Goal: Contribute content: Add original content to the website for others to see

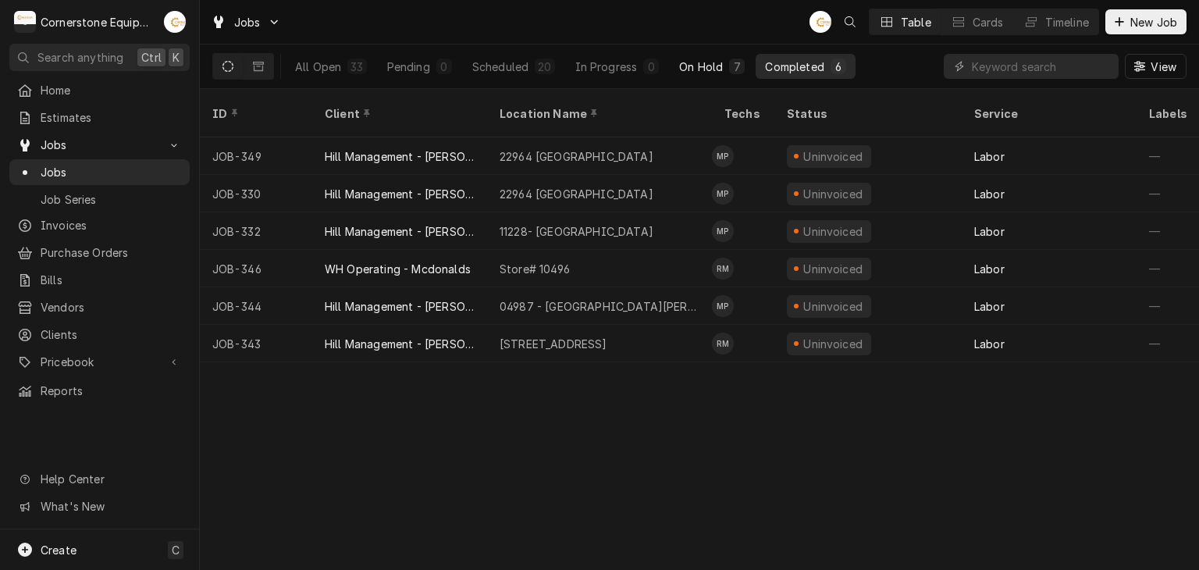
click at [680, 63] on div "On Hold" at bounding box center [701, 67] width 44 height 16
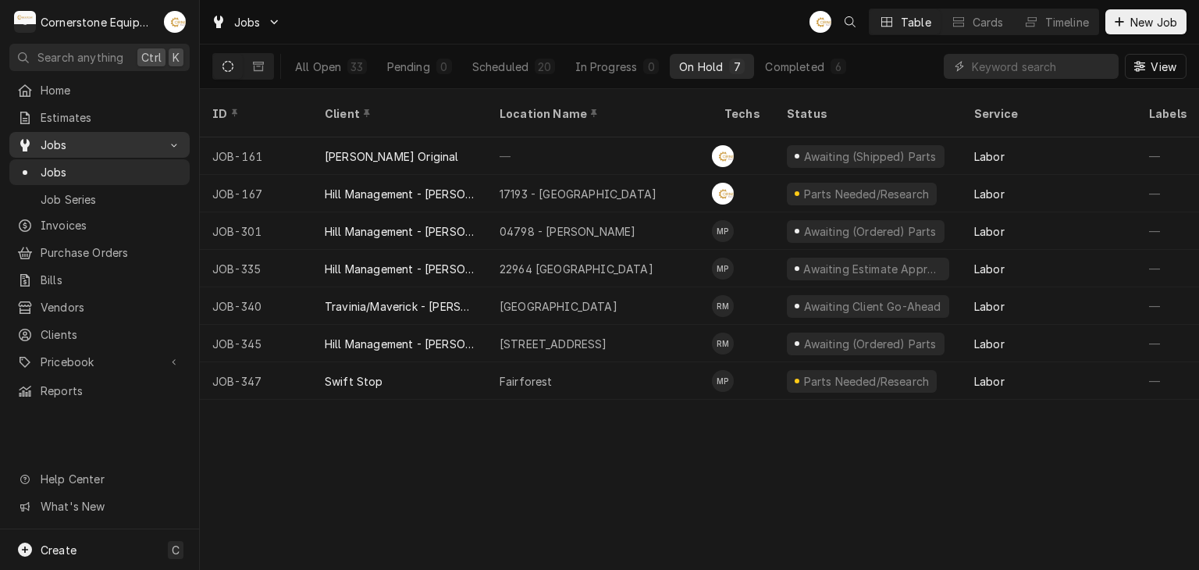
click at [117, 137] on span "Jobs" at bounding box center [100, 145] width 118 height 16
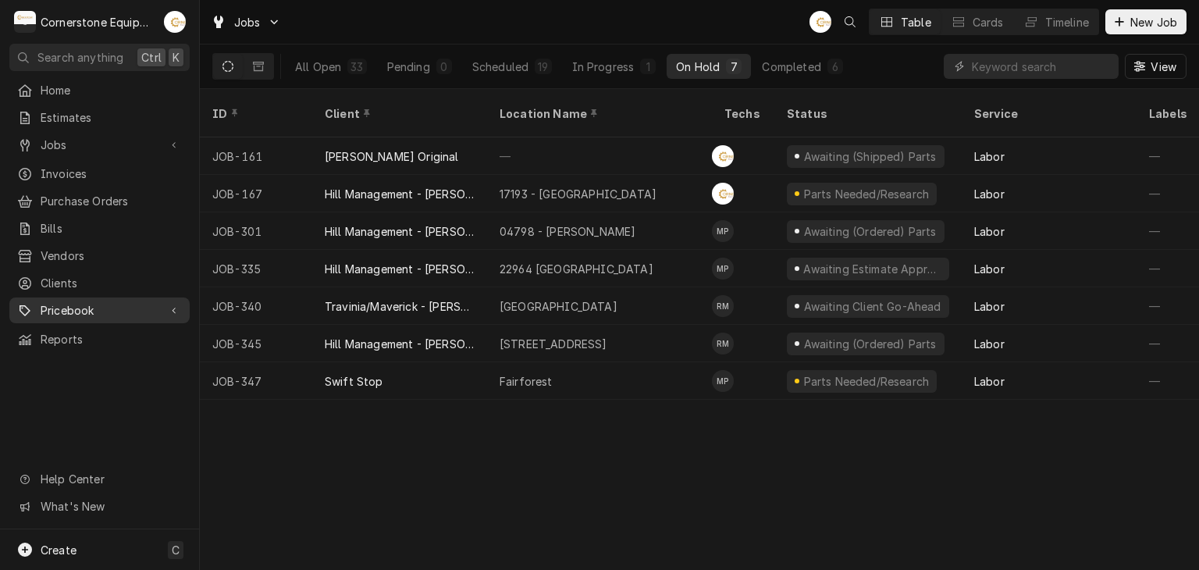
click at [89, 288] on div "Home Estimates Jobs Jobs Job Series Invoices Purchase Orders Bills Vendors Clie…" at bounding box center [99, 214] width 199 height 275
click at [89, 307] on span "Pricebook" at bounding box center [100, 310] width 118 height 16
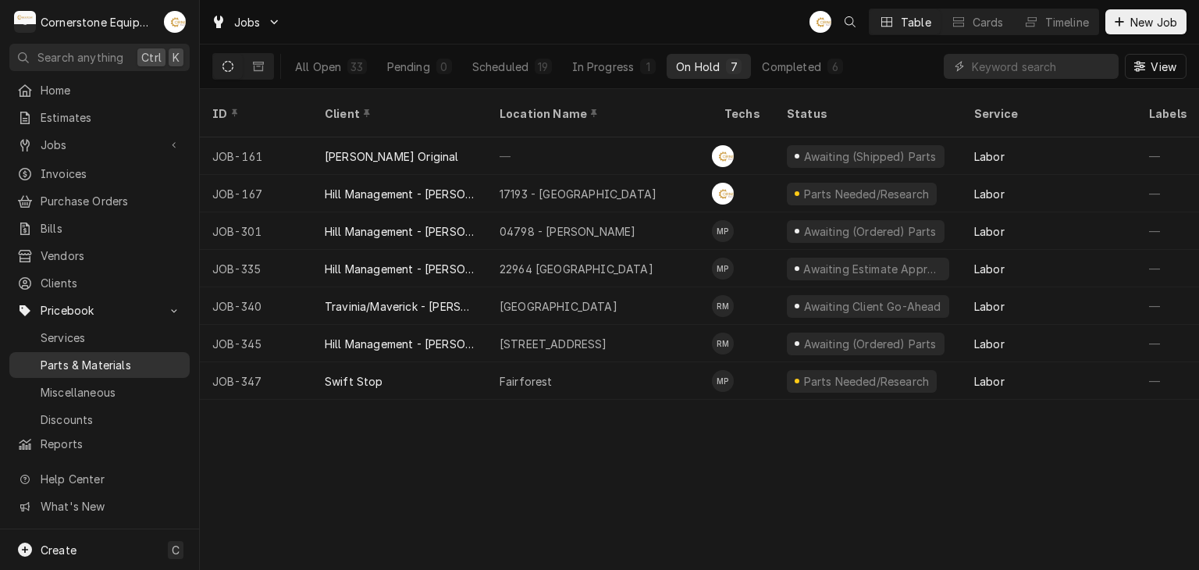
click at [102, 357] on span "Parts & Materials" at bounding box center [111, 365] width 141 height 16
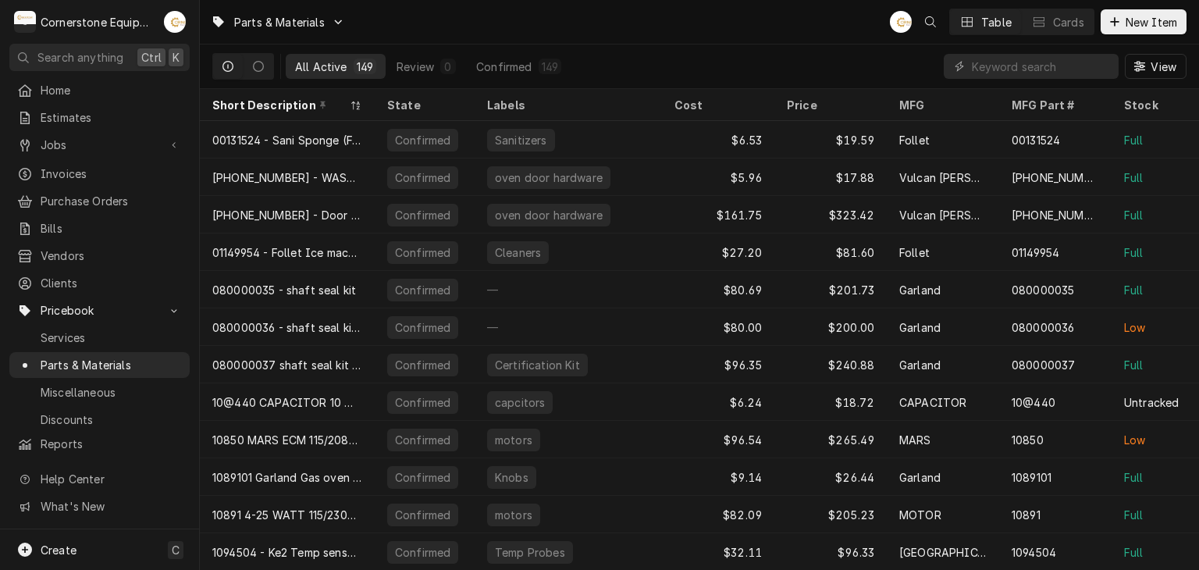
click at [1139, 23] on span "New Item" at bounding box center [1151, 22] width 58 height 16
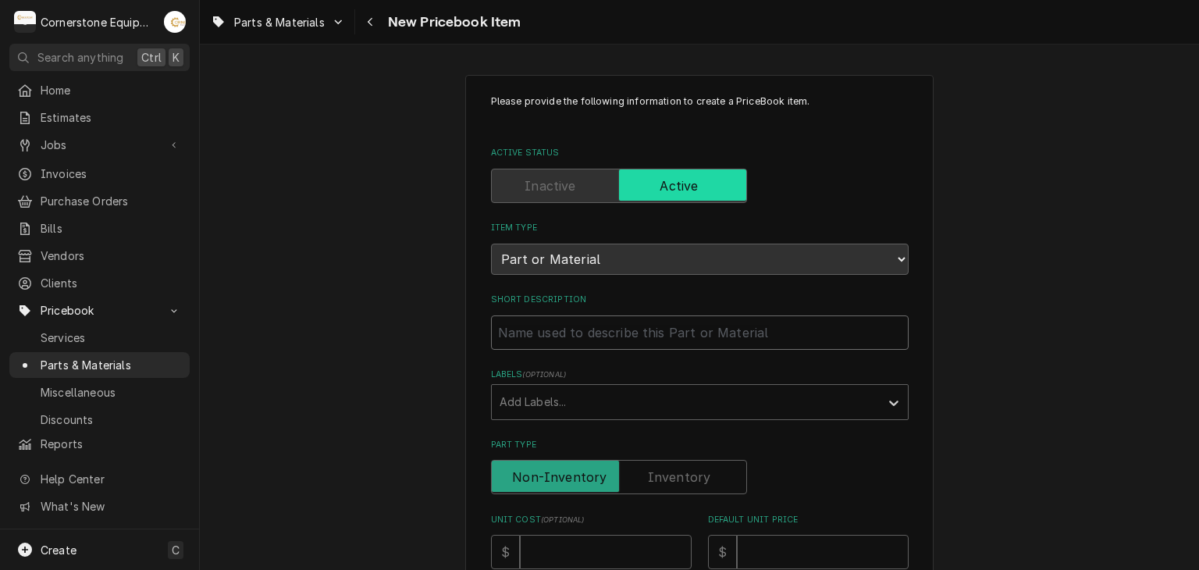
click at [634, 328] on input "Short Description" at bounding box center [699, 332] width 417 height 34
paste input "106174 - Cleveland - Descaler"
type textarea "x"
drag, startPoint x: 530, startPoint y: 332, endPoint x: 474, endPoint y: 334, distance: 55.5
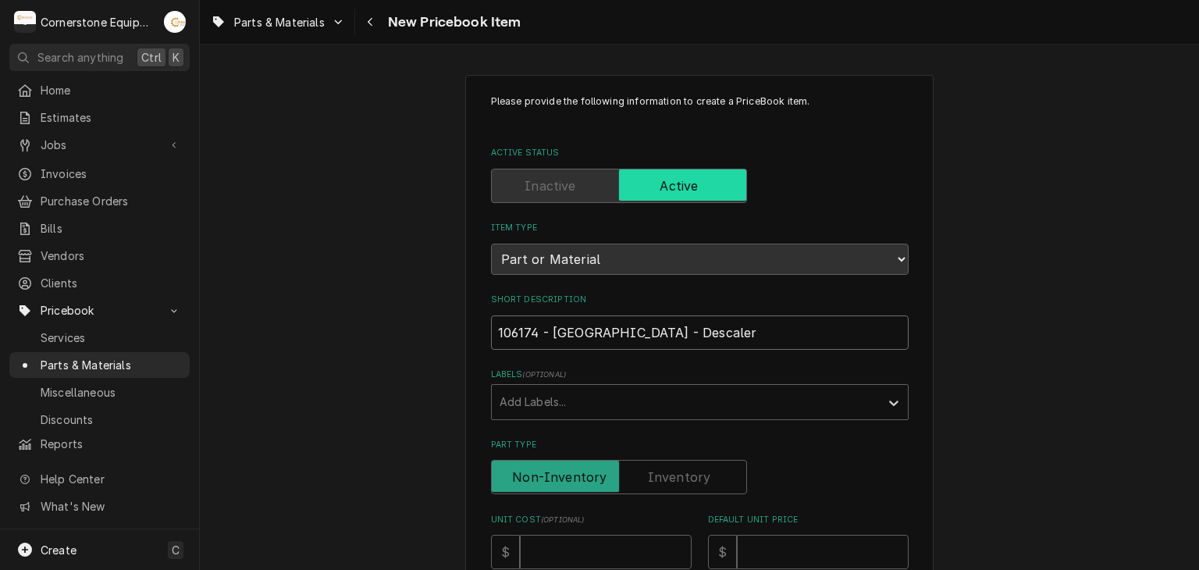
scroll to position [312, 0]
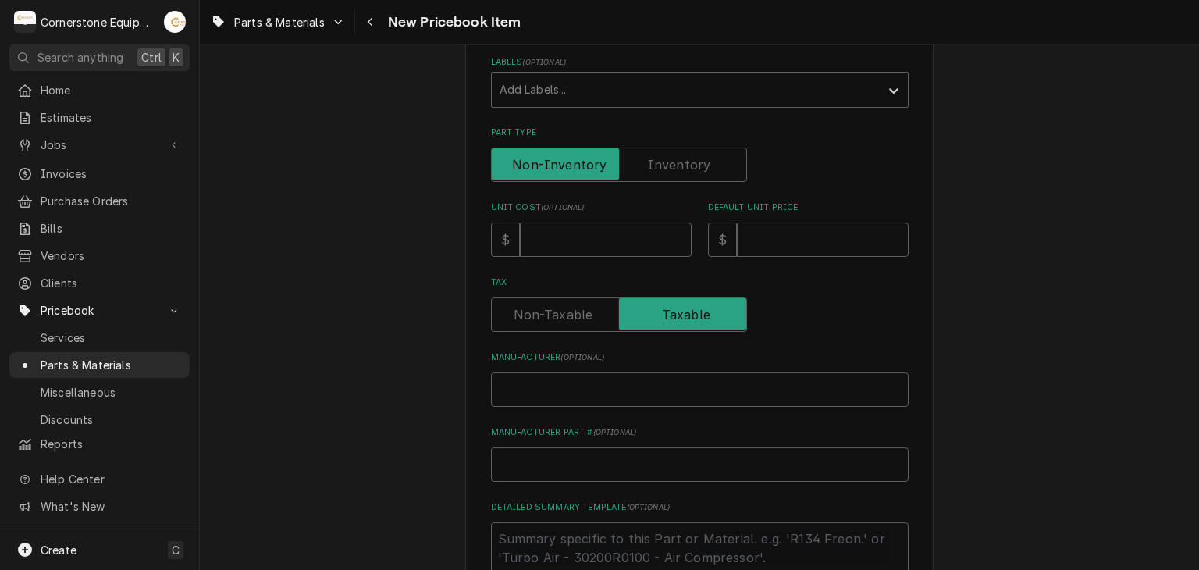
type input "106174 - Cleveland - Descaler"
click at [566, 383] on input "Manufacturer ( optional )" at bounding box center [699, 389] width 417 height 34
paste input "106174"
type textarea "x"
type input "106174"
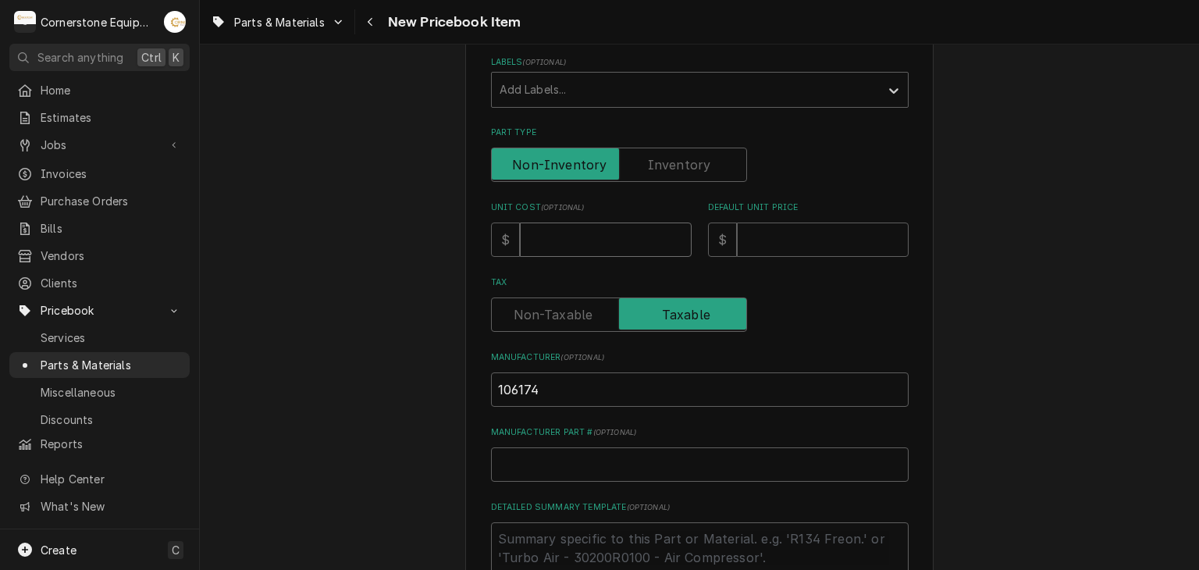
click at [623, 246] on input "Unit Cost ( optional )" at bounding box center [606, 239] width 172 height 34
click at [739, 233] on input "Default Unit Price" at bounding box center [823, 239] width 172 height 34
type textarea "x"
type input "2"
type textarea "x"
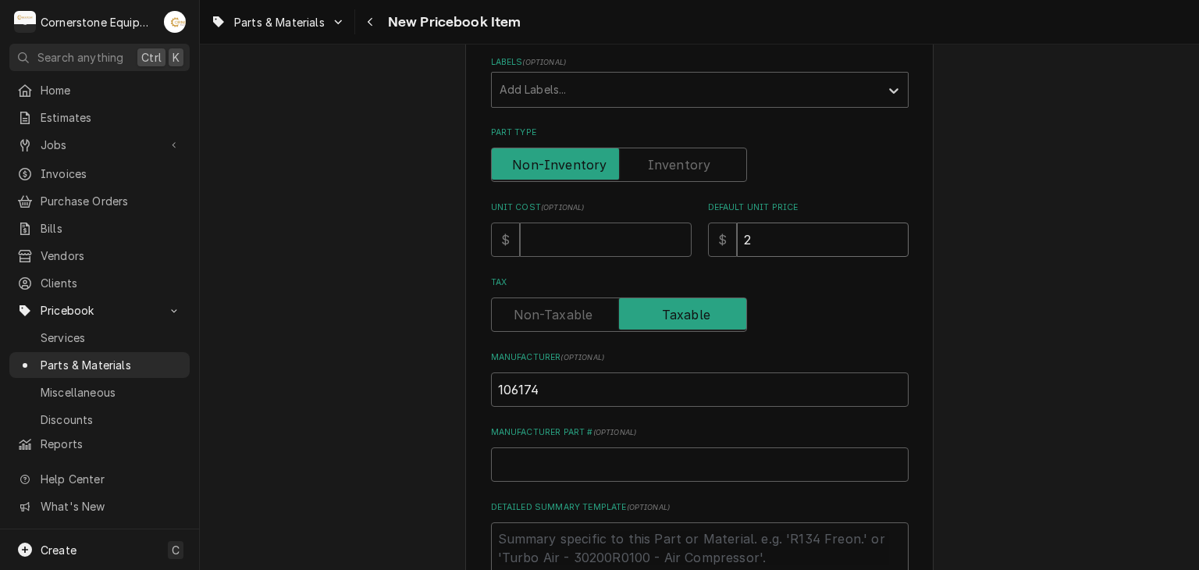
type input "21"
type textarea "x"
type input "215"
type textarea "x"
type input "215.1"
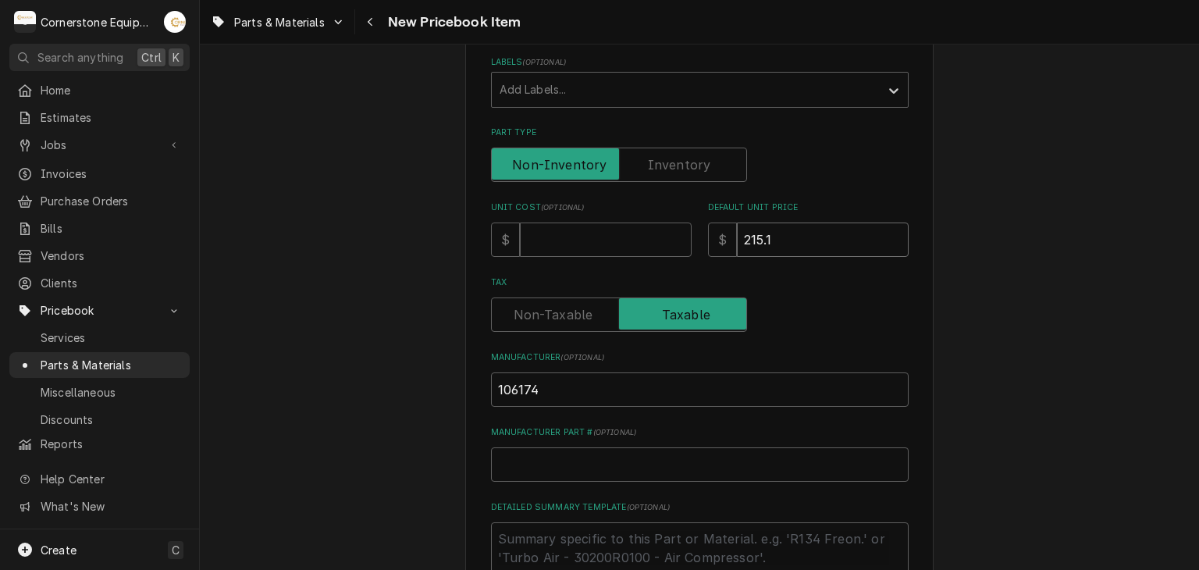
type textarea "x"
type input "215.10"
click at [581, 226] on input "Unit Cost ( optional )" at bounding box center [606, 239] width 172 height 34
type textarea "x"
type input "8"
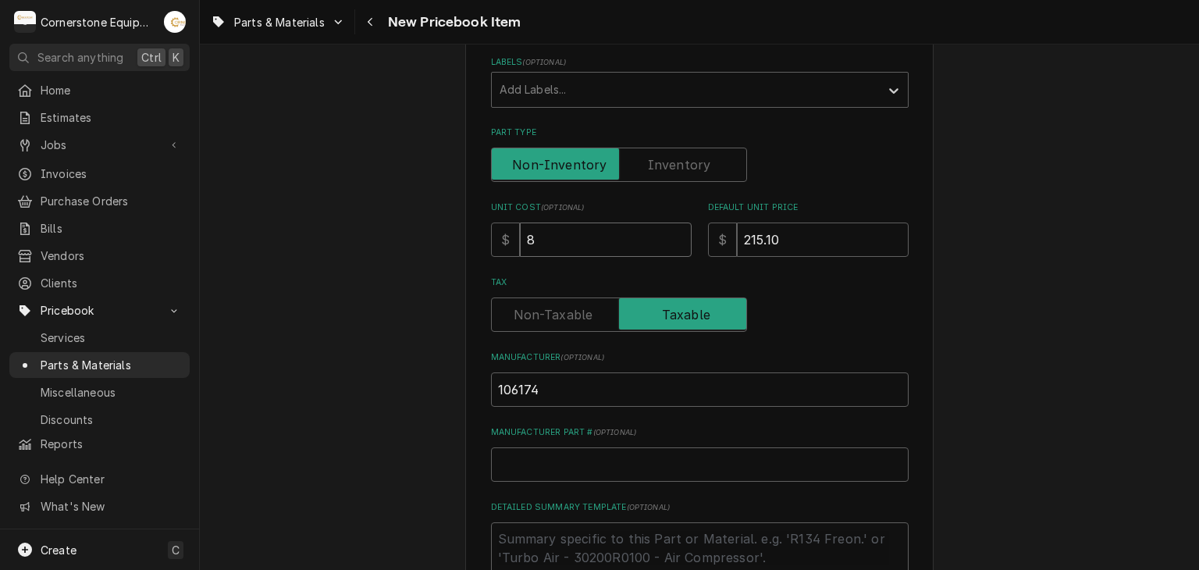
type textarea "x"
type input "86"
type textarea "x"
type input "86.0"
type textarea "x"
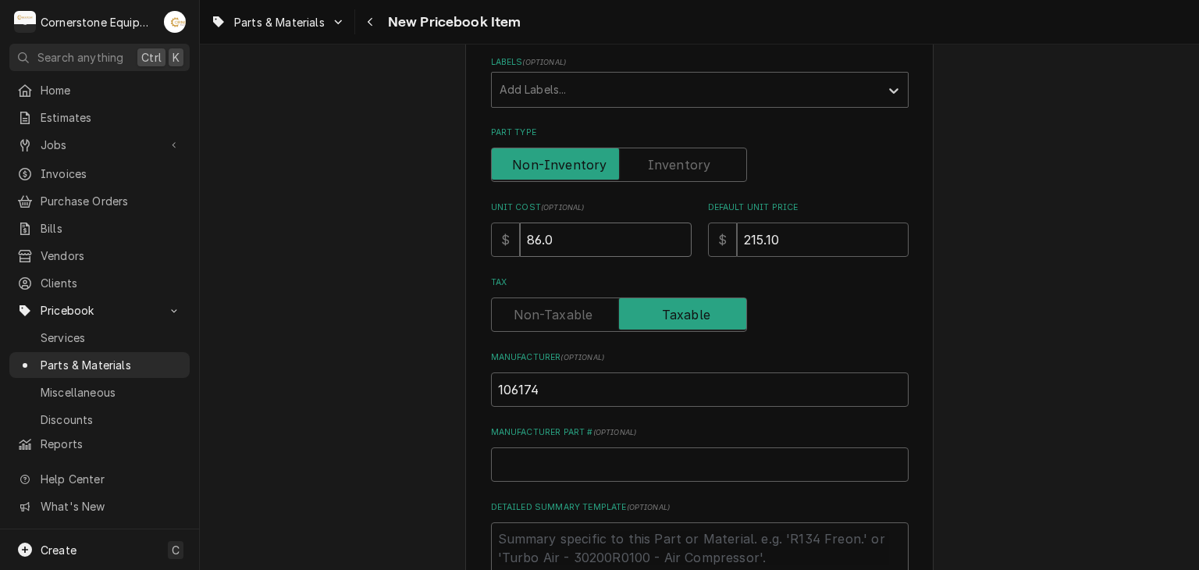
type input "86.04"
type textarea "x"
type input "86.0"
type textarea "x"
type input "86"
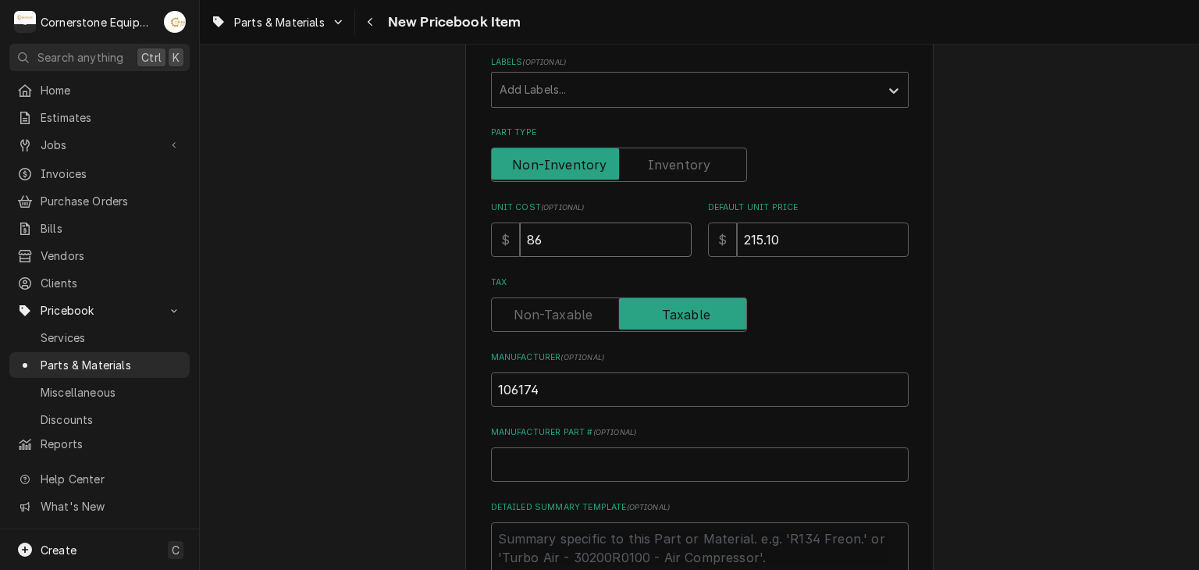
type textarea "x"
type input "8"
type textarea "x"
type input "9"
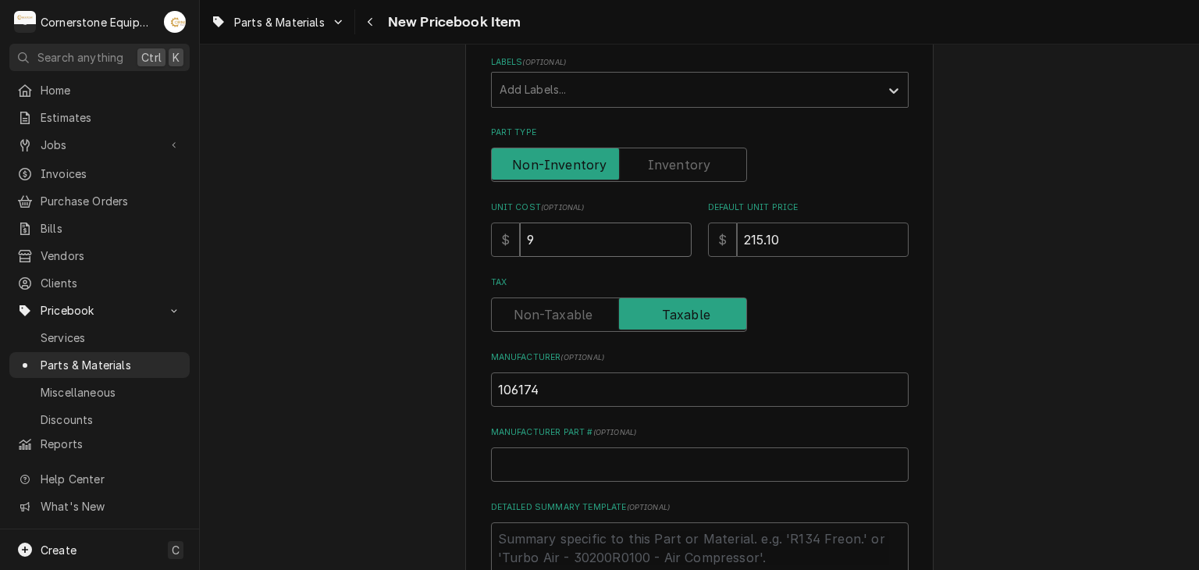
type textarea "x"
type input "97.2"
type textarea "x"
type input "97.20"
click at [844, 237] on input "215.10" at bounding box center [823, 239] width 172 height 34
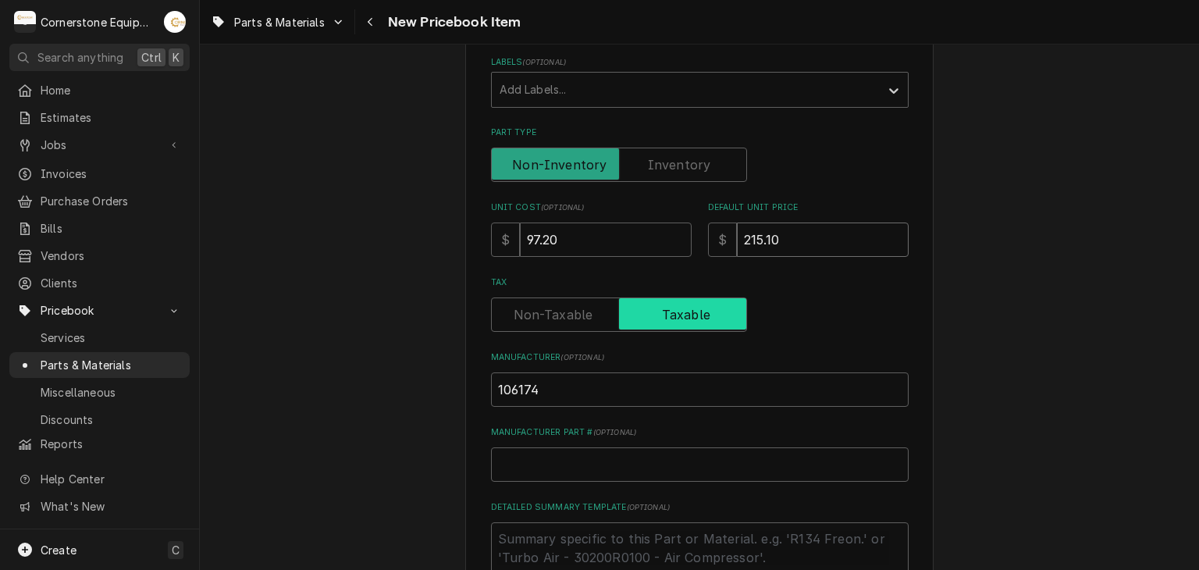
type textarea "x"
type input "215.1"
type textarea "x"
type input "215"
type textarea "x"
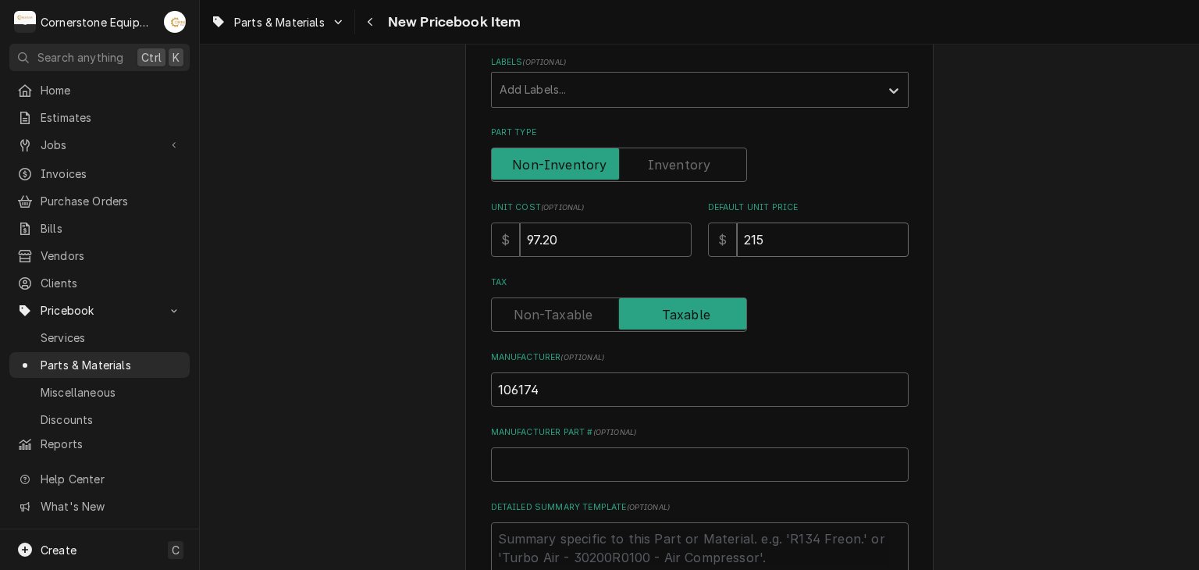
type input "21"
type textarea "x"
type input "2"
type textarea "x"
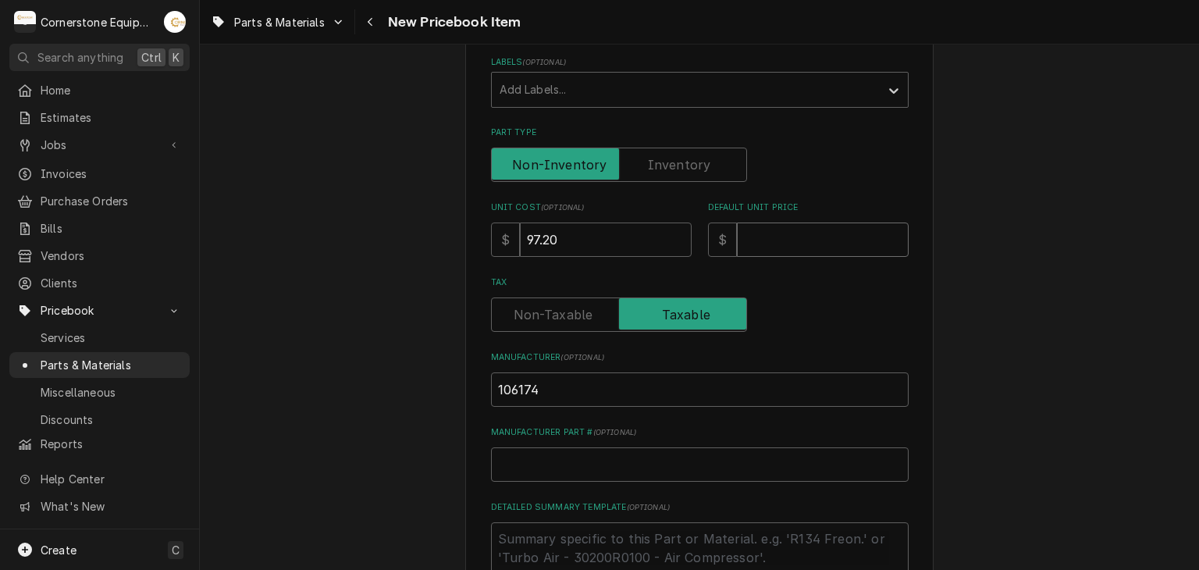
type input "2"
type textarea "x"
type input "24"
type textarea "x"
type input "243"
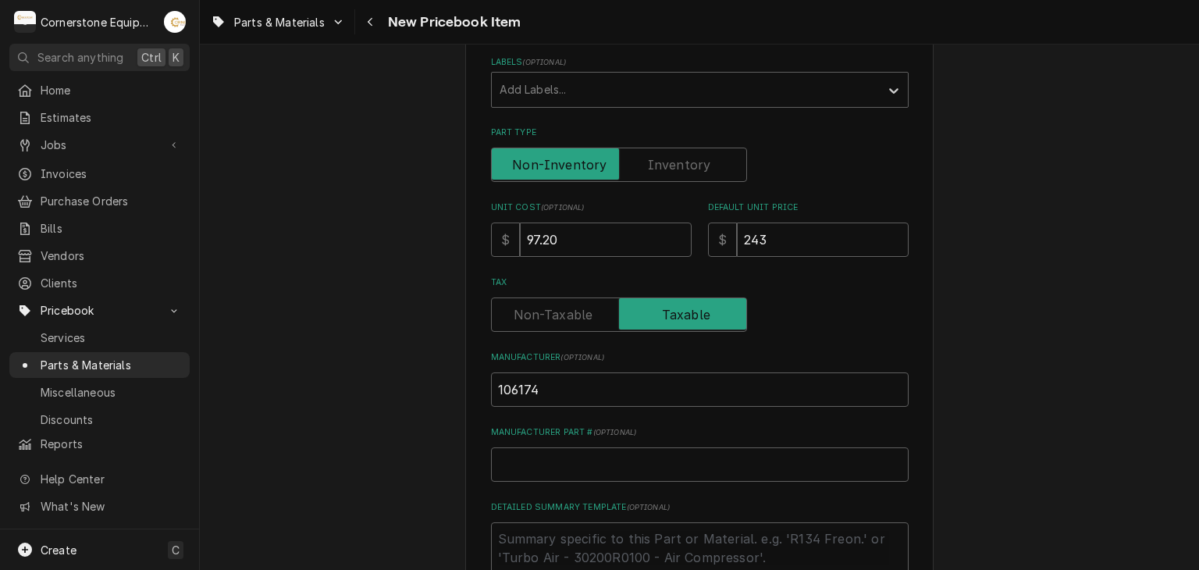
click at [874, 319] on div "Tax" at bounding box center [699, 314] width 417 height 34
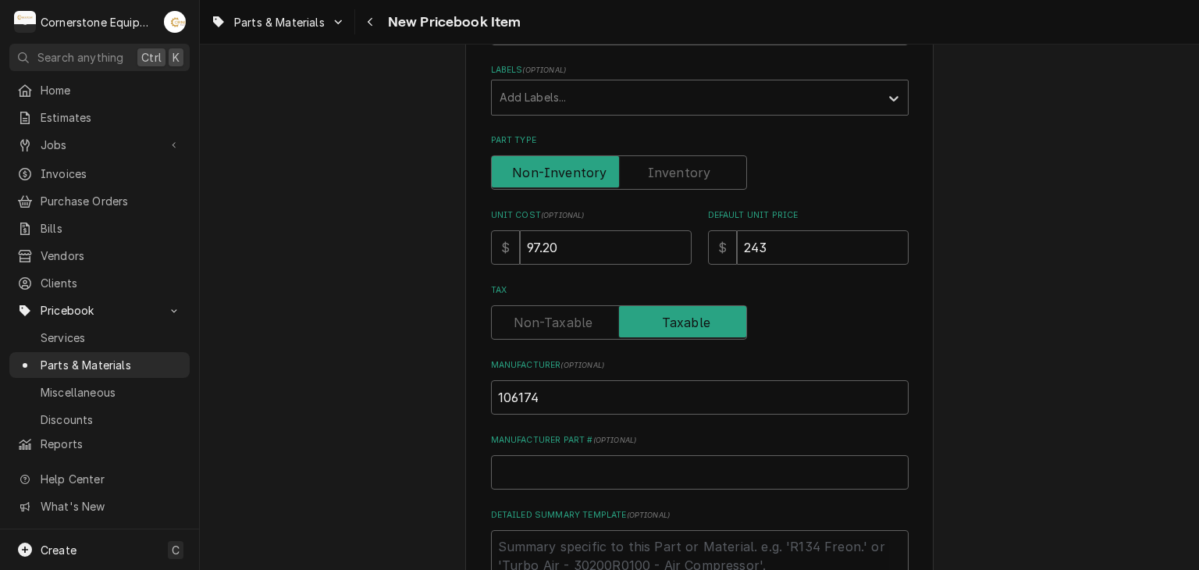
scroll to position [297, 0]
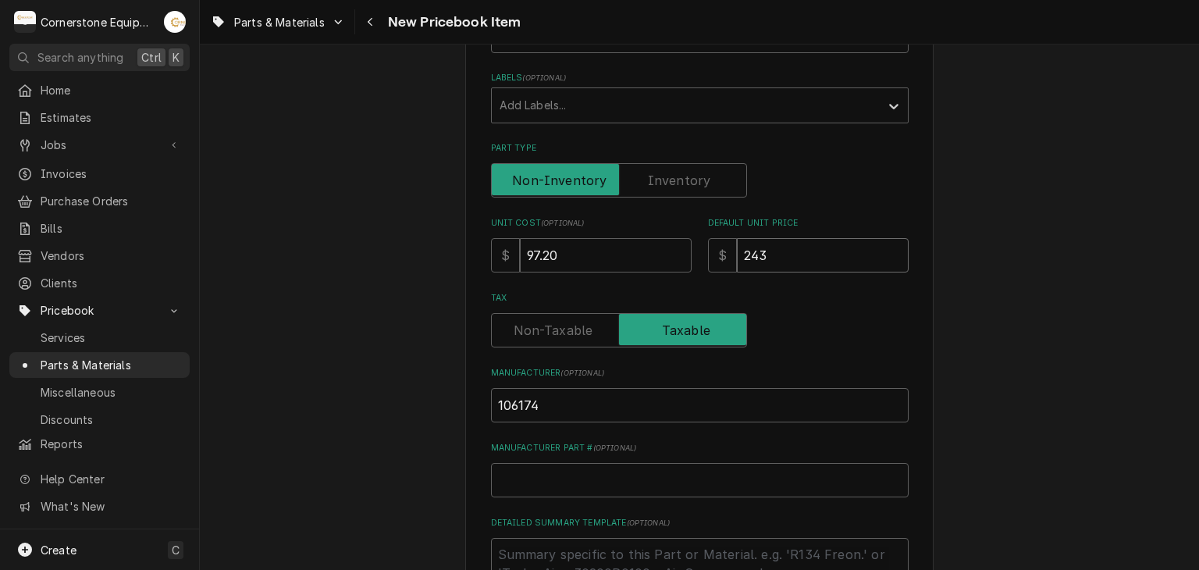
click at [794, 238] on input "243" at bounding box center [823, 255] width 172 height 34
type textarea "x"
type input "24"
type textarea "x"
type input "2"
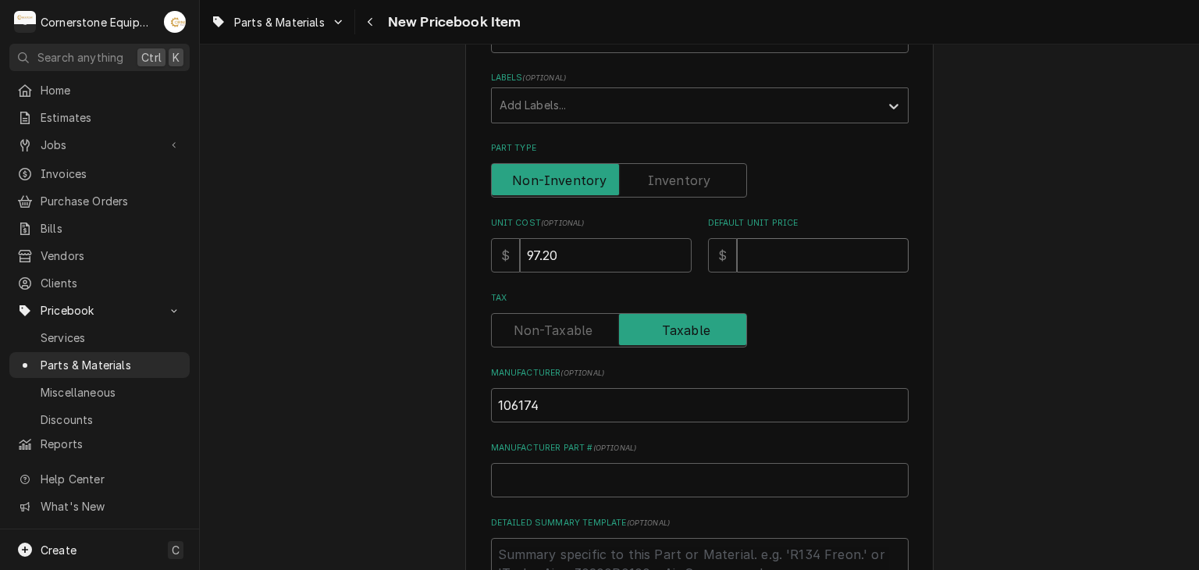
type textarea "x"
type input "1"
type textarea "x"
type input "12"
type textarea "x"
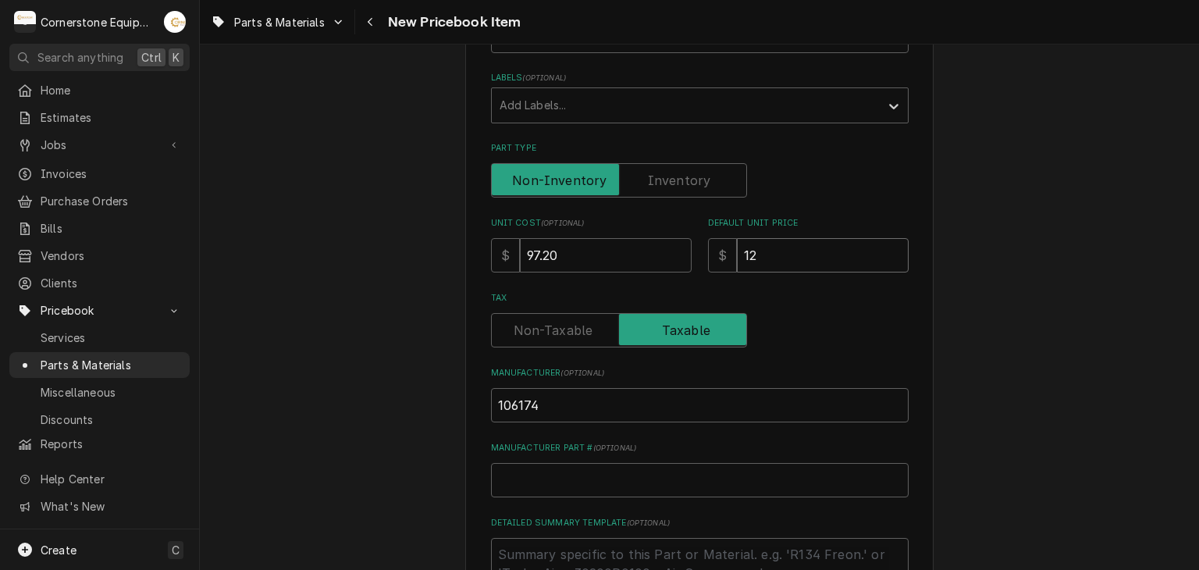
type input "121"
type textarea "x"
type input "121.5"
type textarea "x"
type input "121.50"
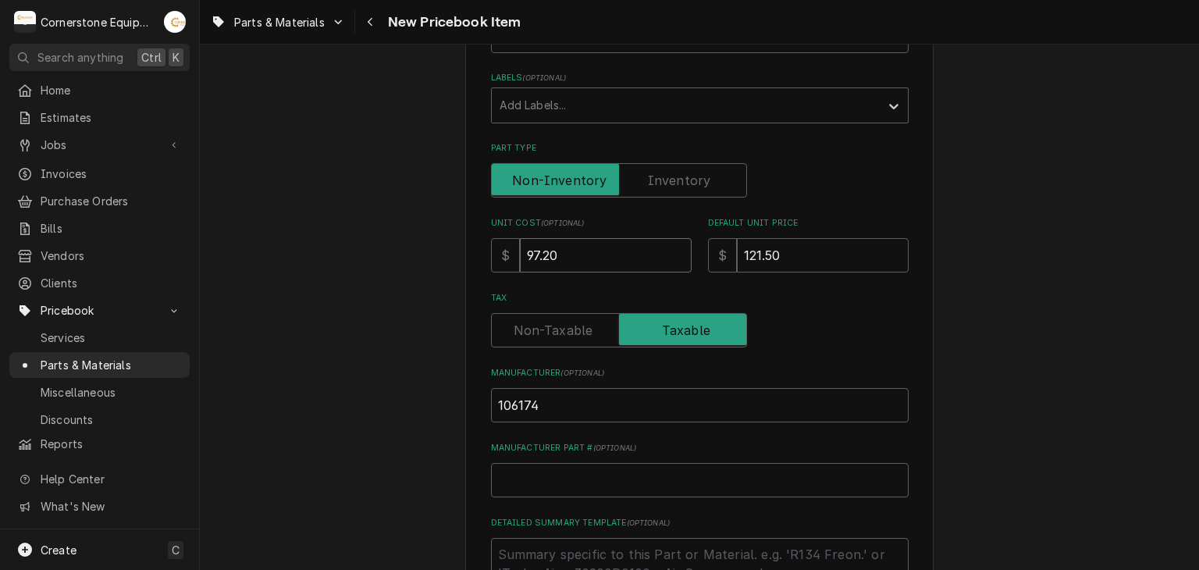
drag, startPoint x: 652, startPoint y: 258, endPoint x: 656, endPoint y: 275, distance: 18.4
click at [652, 257] on input "97.20" at bounding box center [606, 255] width 172 height 34
click at [615, 269] on input "97.20" at bounding box center [606, 255] width 172 height 34
type textarea "x"
type input "97.2"
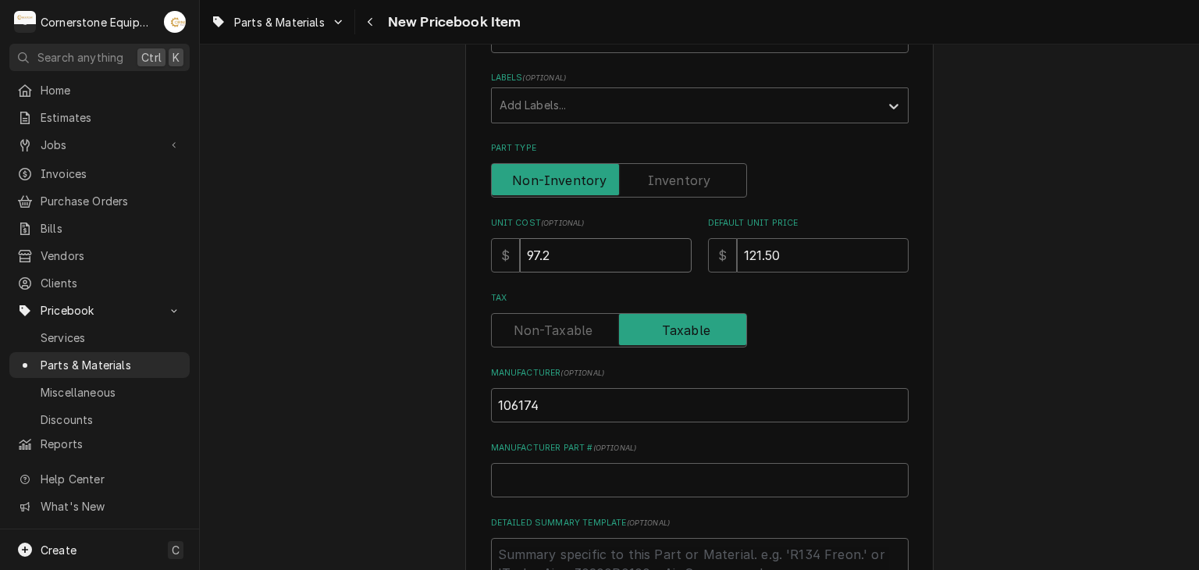
type textarea "x"
type input "97"
type textarea "x"
type input "9"
type textarea "x"
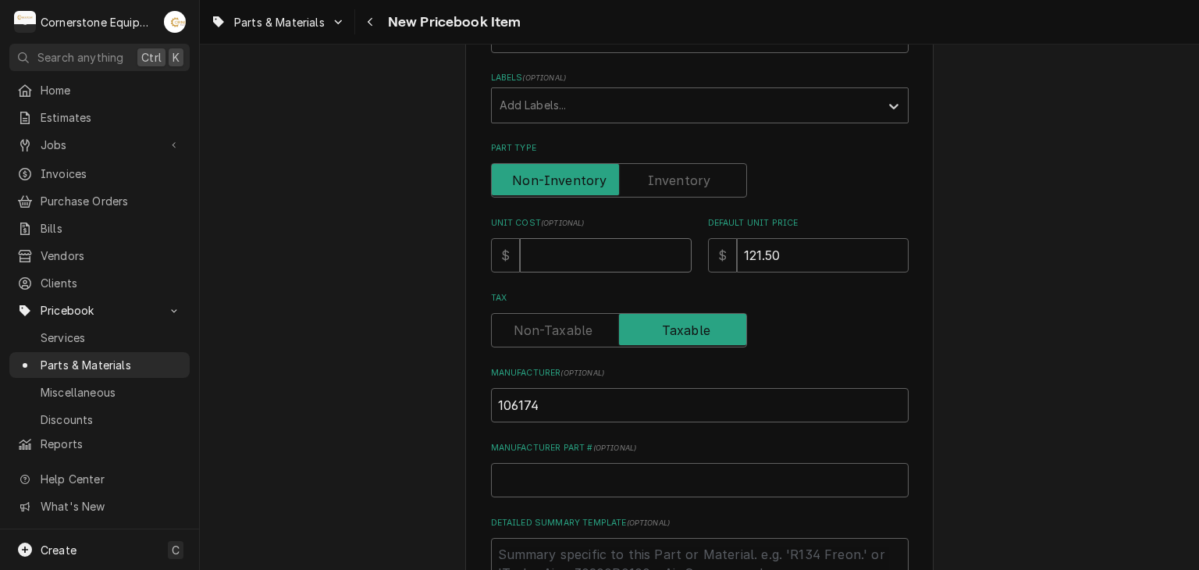
type textarea "x"
type input "4"
type textarea "x"
type input "48"
type textarea "x"
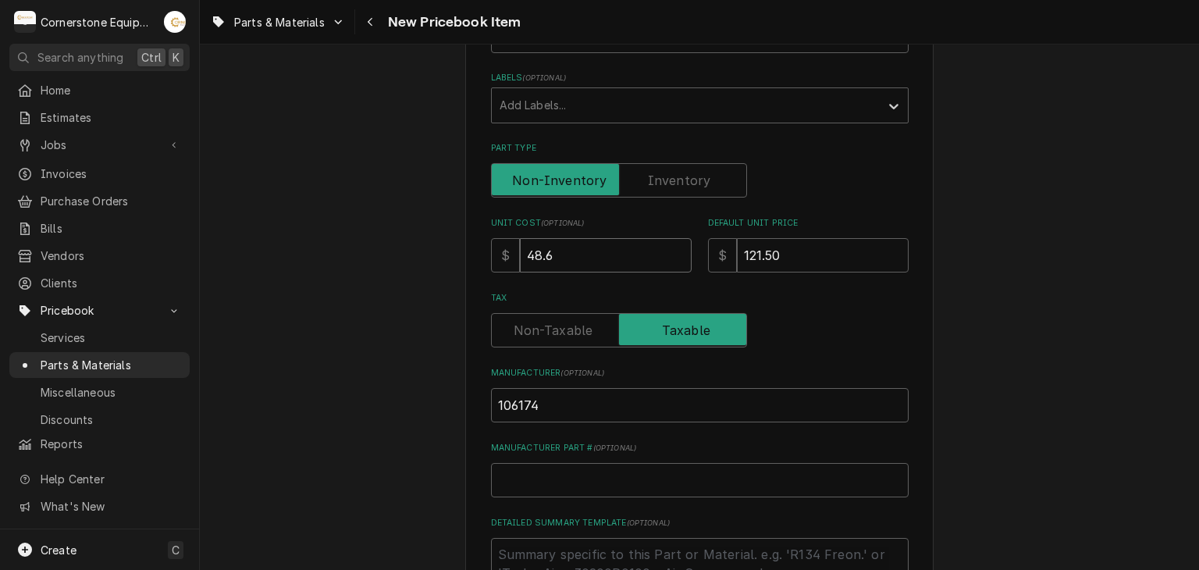
type input "48.6"
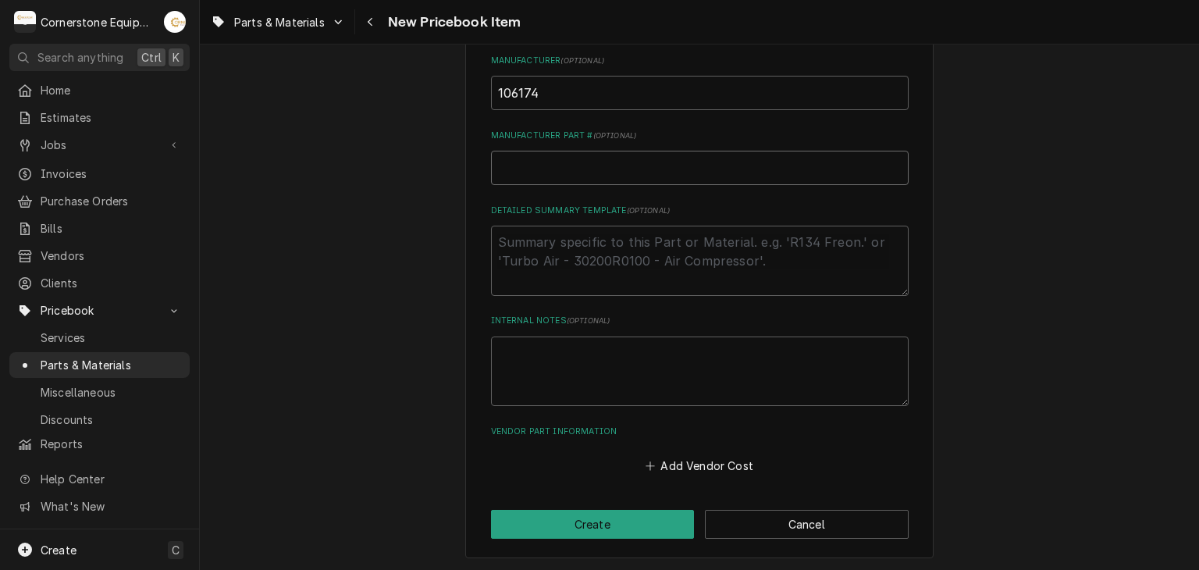
click at [655, 169] on input "Manufacturer Part # ( optional )" at bounding box center [699, 168] width 417 height 34
type textarea "x"
type input "1"
drag, startPoint x: 668, startPoint y: 92, endPoint x: 365, endPoint y: 68, distance: 303.7
click at [365, 68] on div "Please provide the following information to create a PriceBook item. Active Sta…" at bounding box center [699, 12] width 999 height 1120
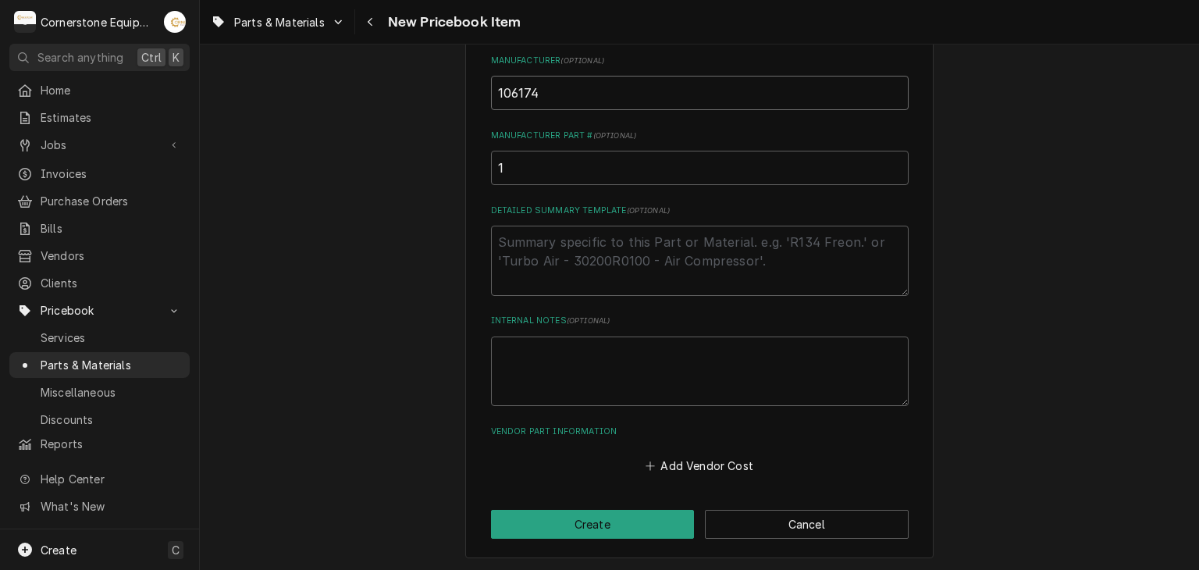
type textarea "x"
type input "C"
type textarea "x"
type input "Cl"
type textarea "x"
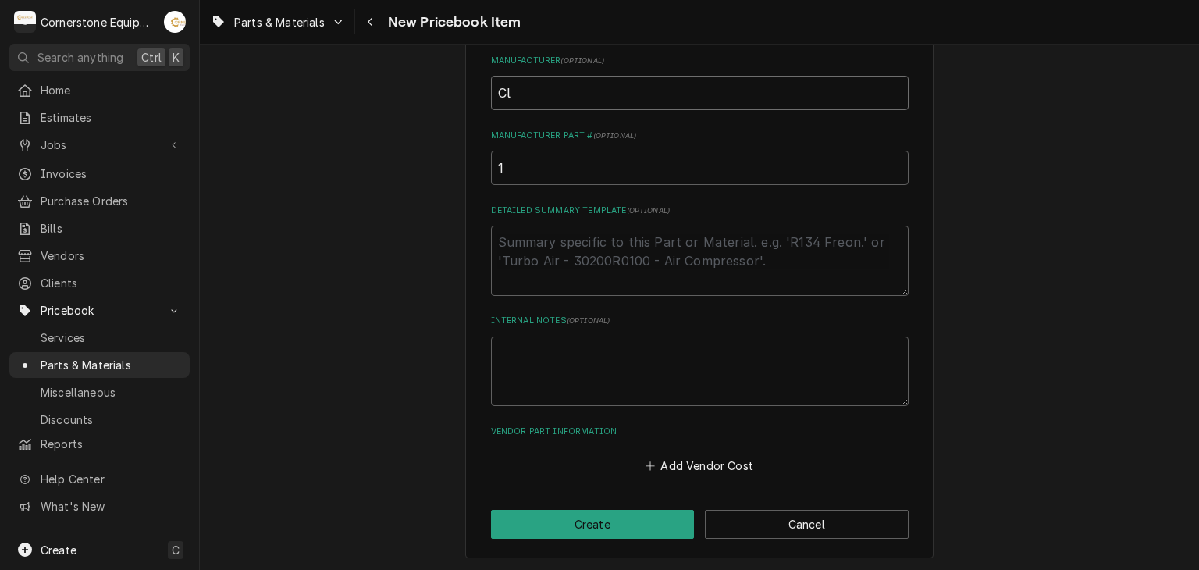
type input "Cle"
type textarea "x"
type input "Clev"
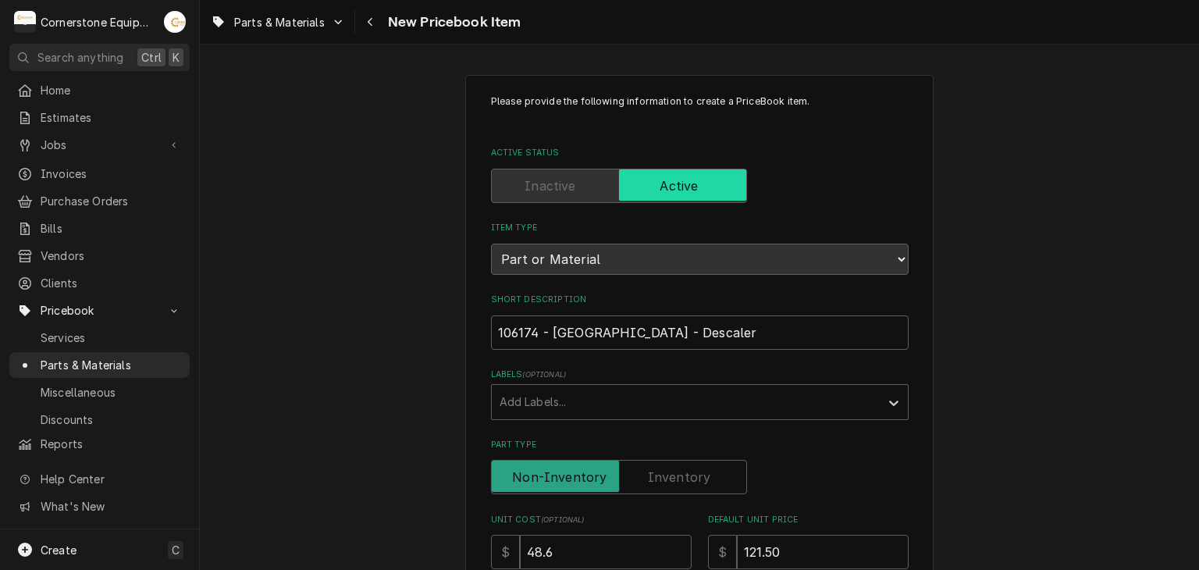
scroll to position [312, 0]
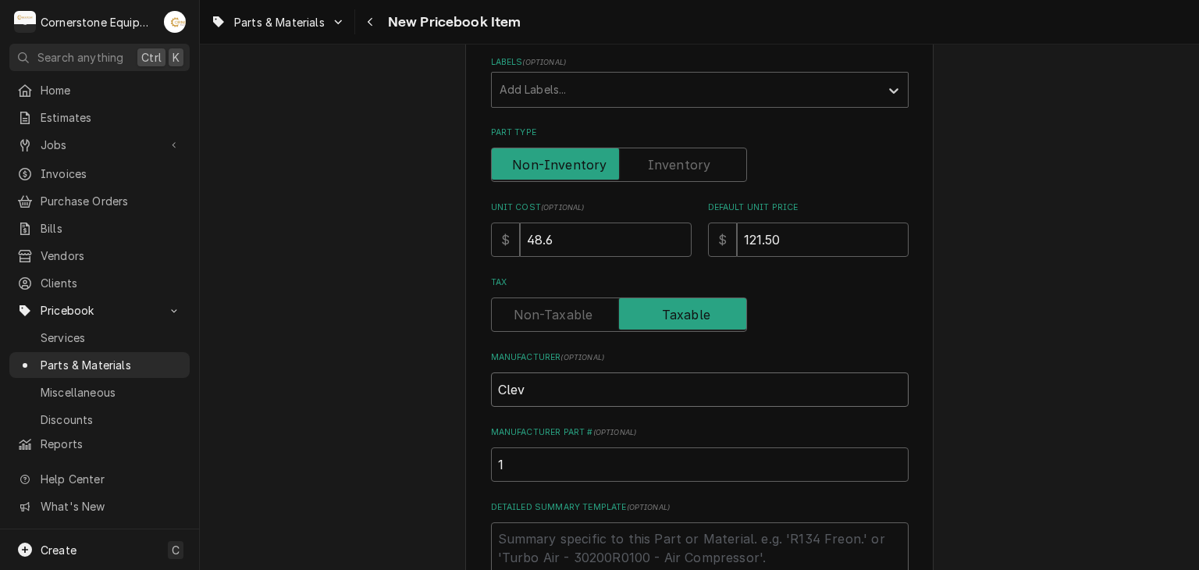
type textarea "x"
type input "Cleve"
type textarea "x"
type input "Clevel"
type textarea "x"
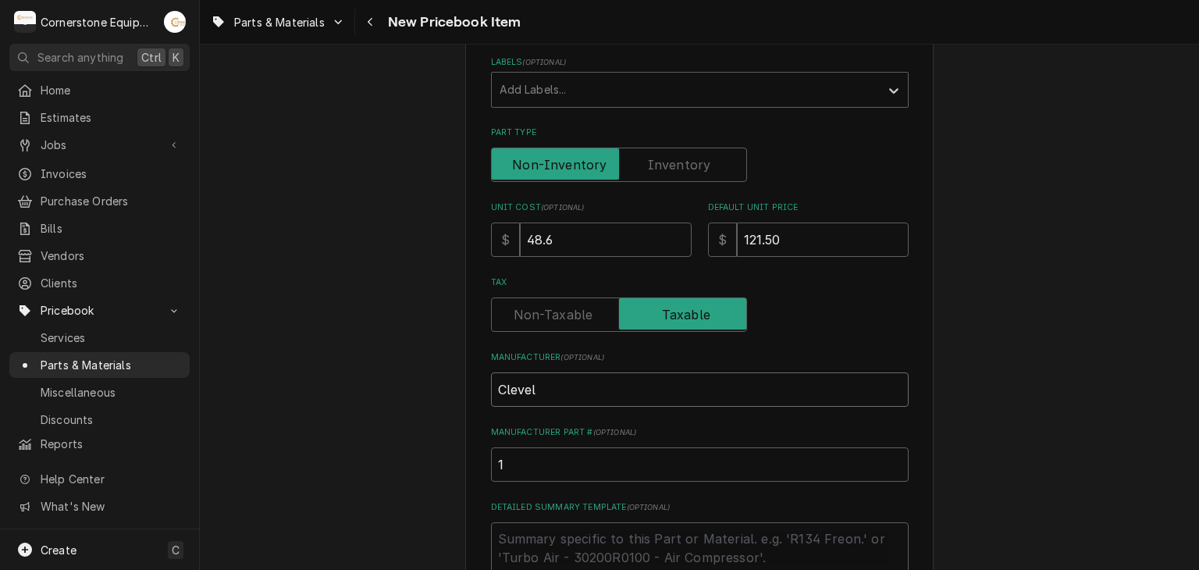
type input "Clevela"
type textarea "x"
type input "Clevelan"
type textarea "x"
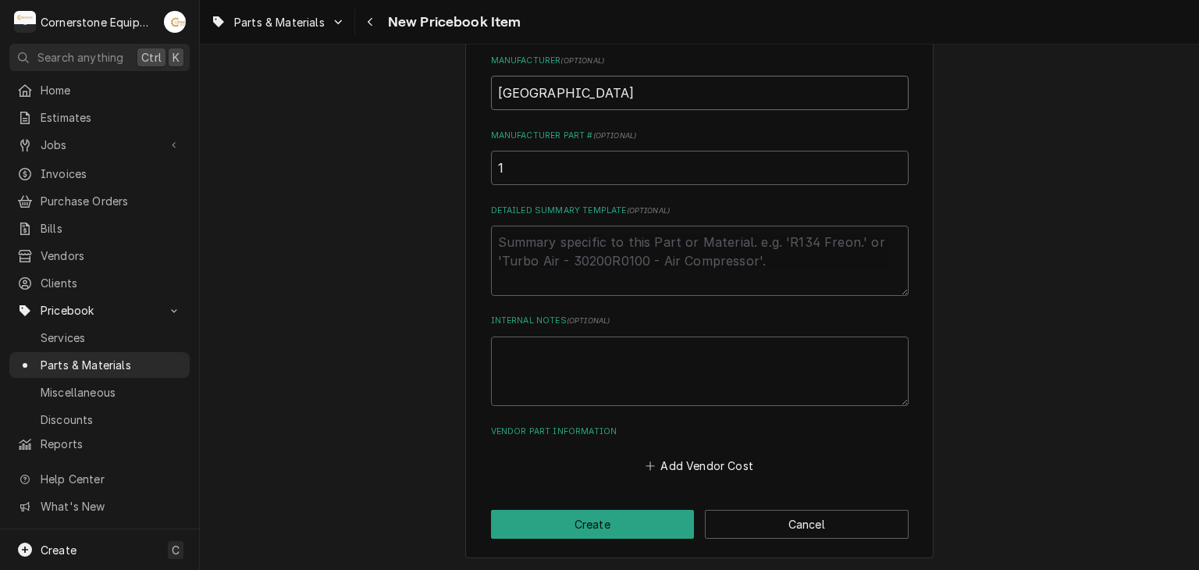
type input "Cleveland"
click at [525, 166] on input "1" at bounding box center [699, 168] width 417 height 34
type textarea "x"
type input "10"
type textarea "x"
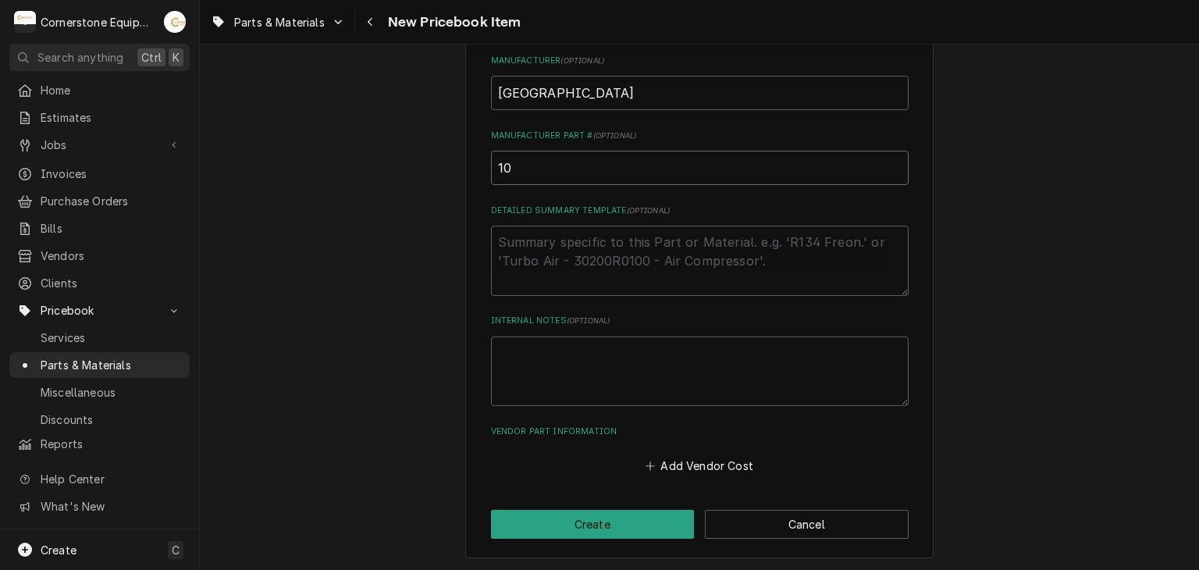
type input "106"
type textarea "x"
type input "1061"
type textarea "x"
type input "10617"
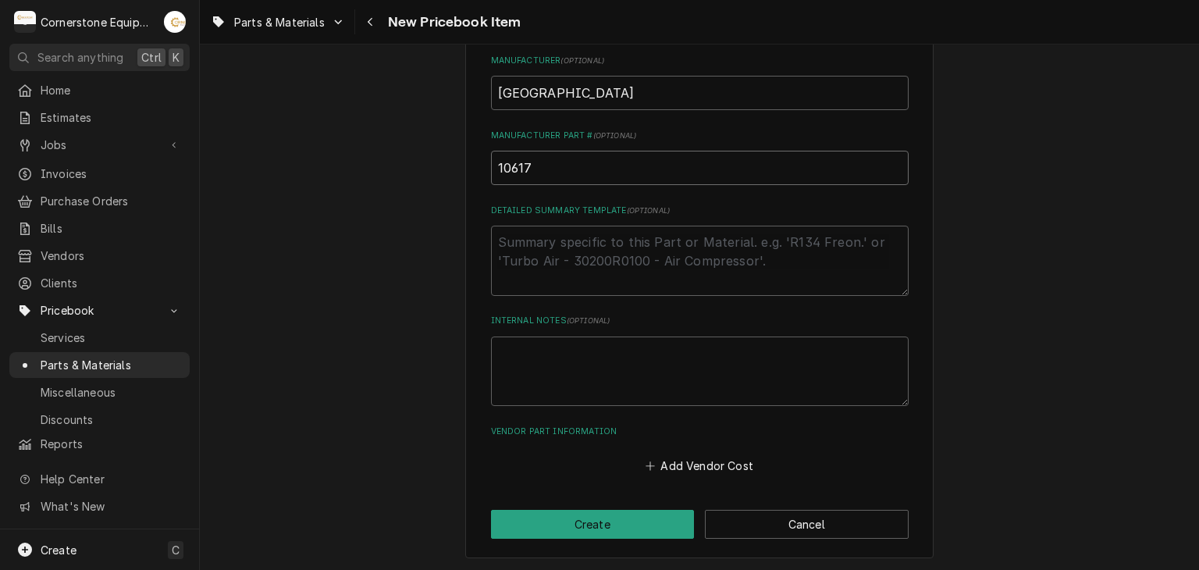
type textarea "x"
type input "106174"
click at [637, 261] on textarea "Detailed Summary Template ( optional )" at bounding box center [699, 261] width 417 height 70
paste textarea "106174"
type textarea "x"
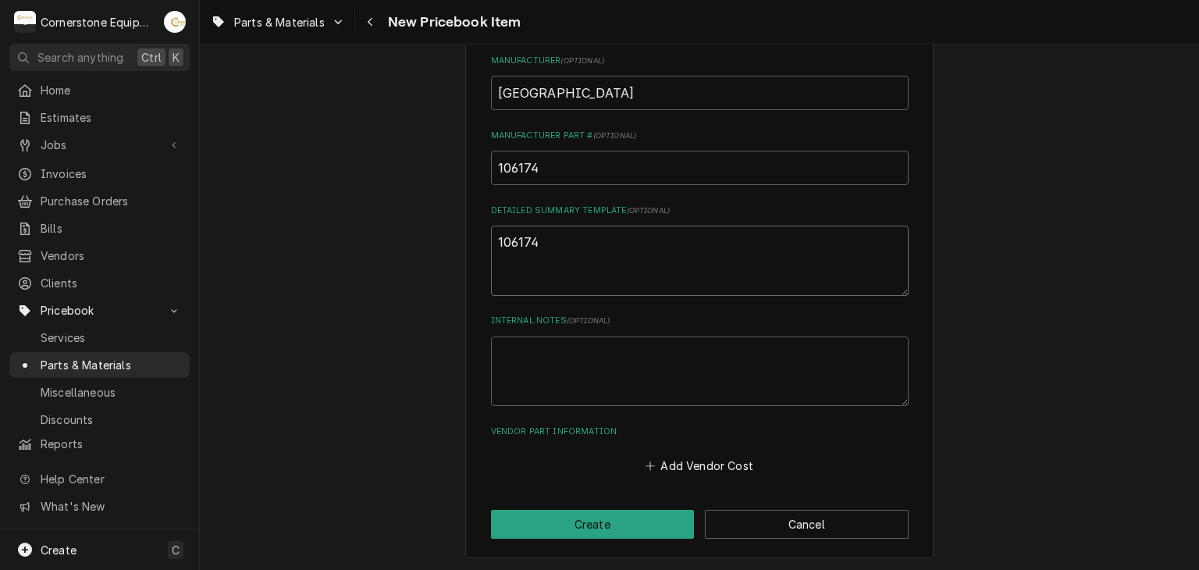
drag, startPoint x: 556, startPoint y: 257, endPoint x: 480, endPoint y: 237, distance: 78.2
click at [480, 237] on div "Please provide the following information to create a PriceBook item. Active Sta…" at bounding box center [699, 12] width 468 height 1092
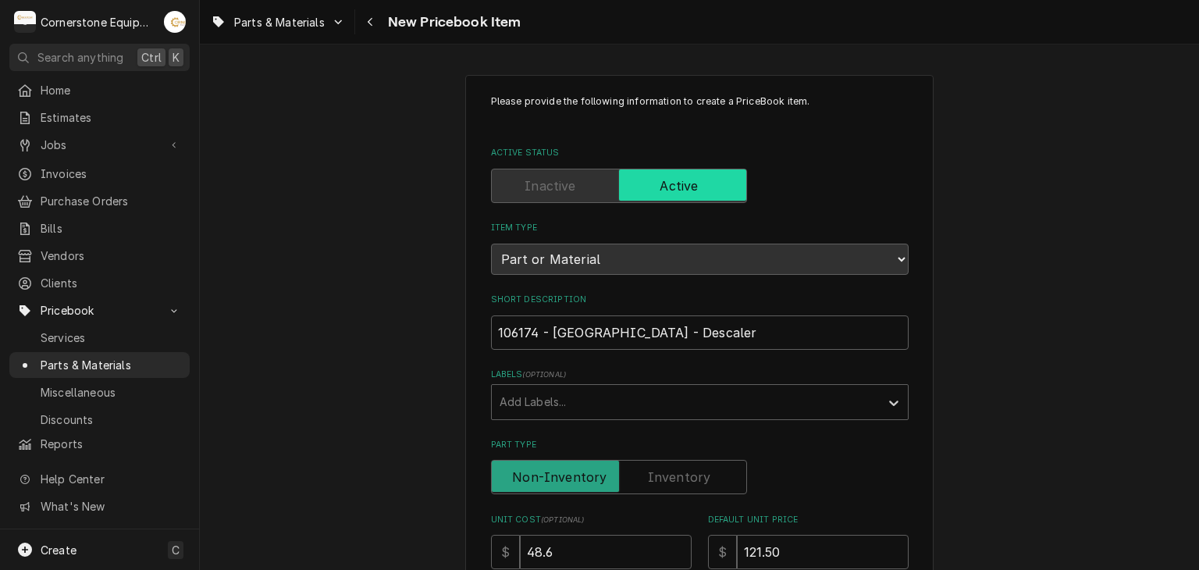
scroll to position [312, 0]
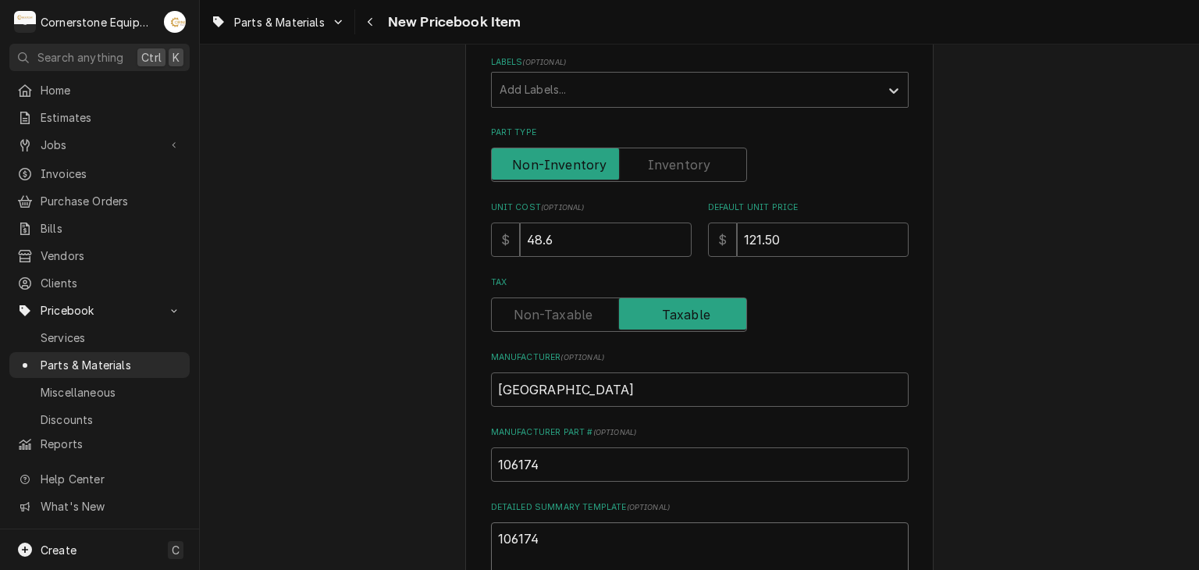
type textarea "106174"
click at [659, 180] on div "Please provide the following information to create a PriceBook item. Active Sta…" at bounding box center [699, 277] width 417 height 991
click at [660, 174] on input "Part Type" at bounding box center [619, 164] width 242 height 34
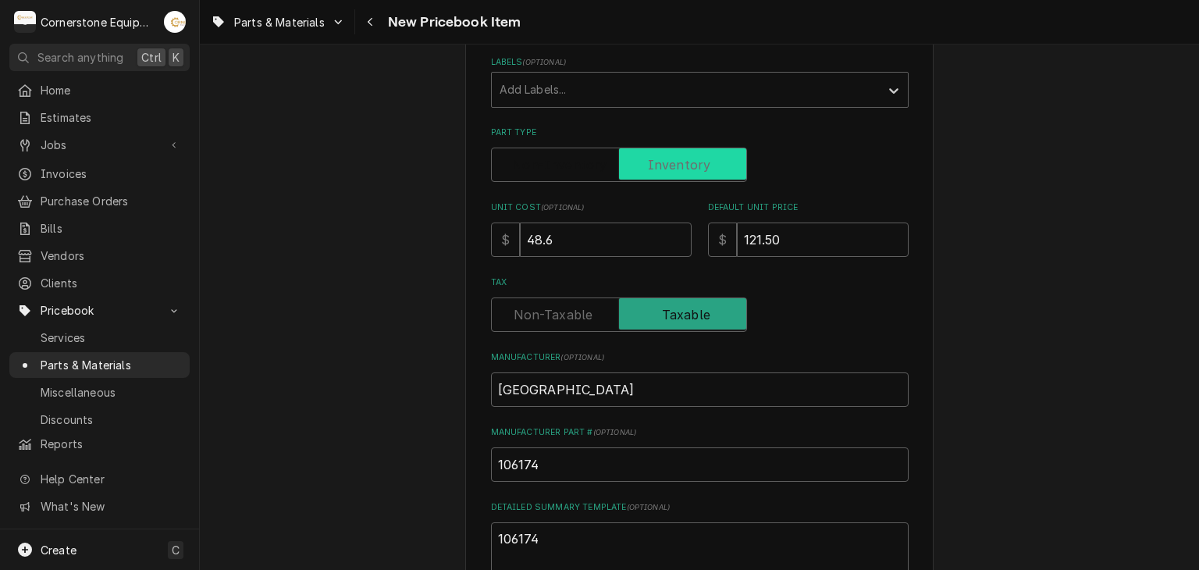
checkbox input "true"
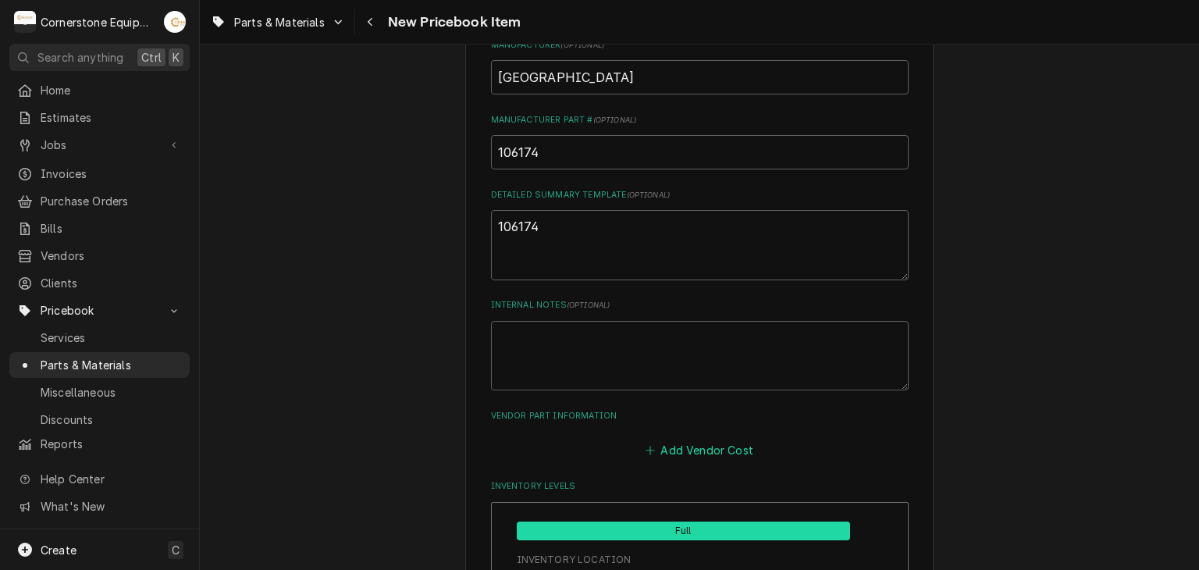
click at [654, 455] on button "Add Vendor Cost" at bounding box center [699, 450] width 113 height 22
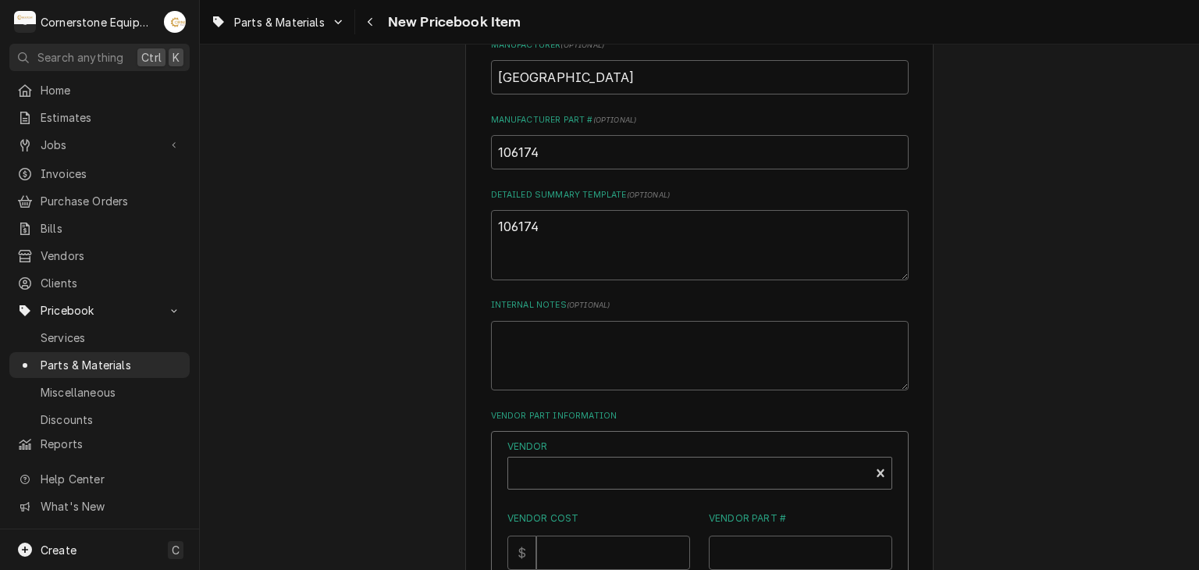
type textarea "x"
click at [645, 460] on div "Vendor" at bounding box center [689, 478] width 346 height 37
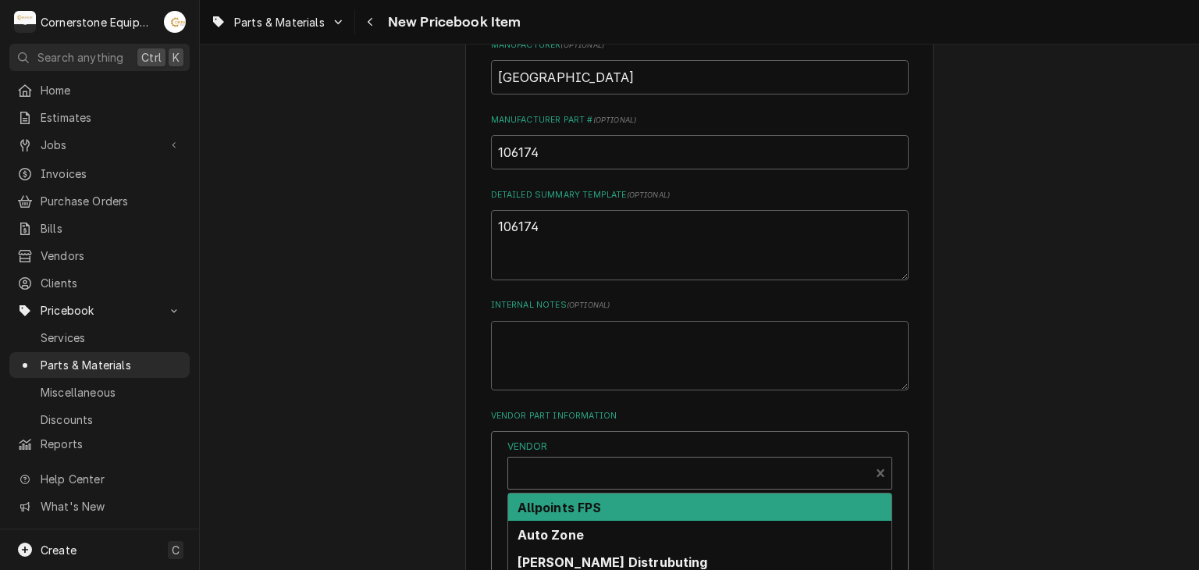
click at [610, 503] on div "Allpoints FPS" at bounding box center [699, 506] width 383 height 27
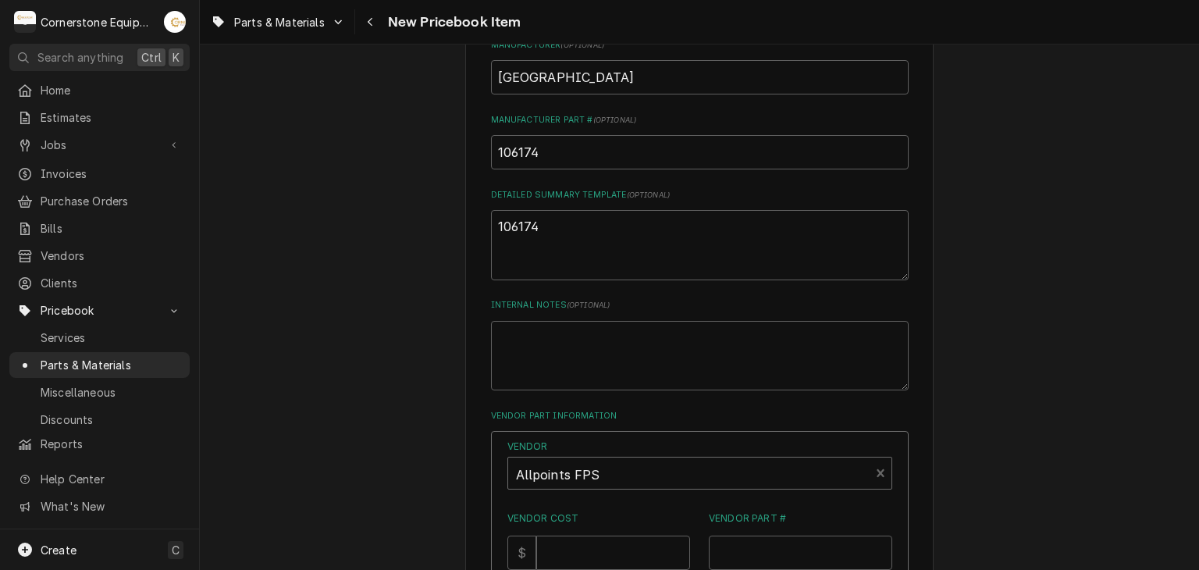
scroll to position [936, 0]
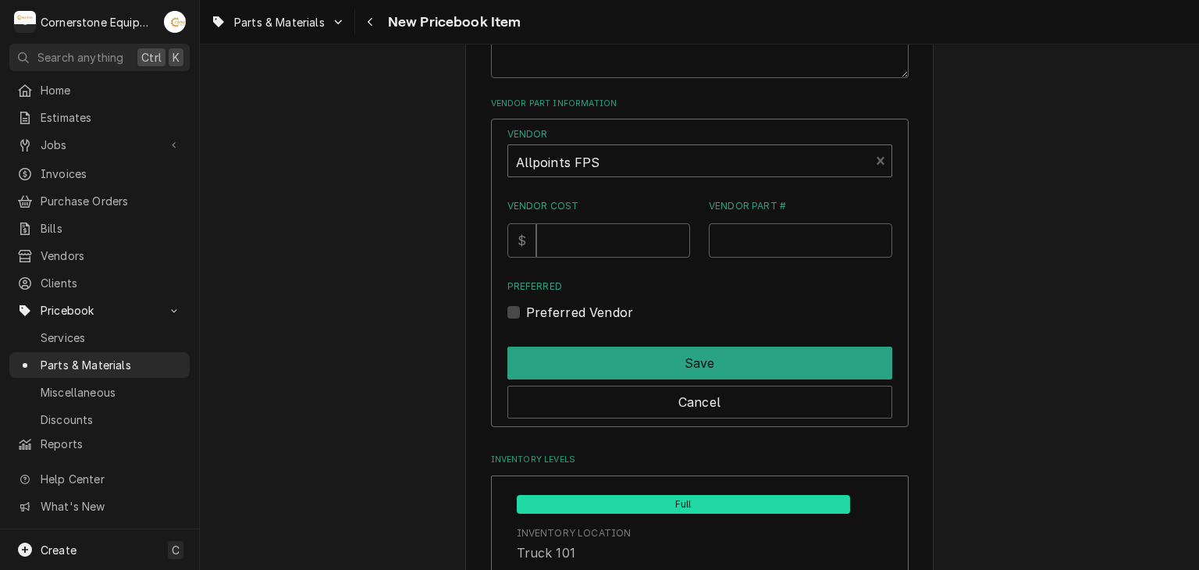
click at [616, 199] on label "Vendor Cost" at bounding box center [598, 206] width 183 height 14
click at [616, 223] on input "Vendor Cost" at bounding box center [613, 240] width 154 height 34
click at [604, 228] on input "Vendor Cost" at bounding box center [613, 240] width 154 height 34
type input "86.04"
drag, startPoint x: 847, startPoint y: 241, endPoint x: 852, endPoint y: 233, distance: 9.8
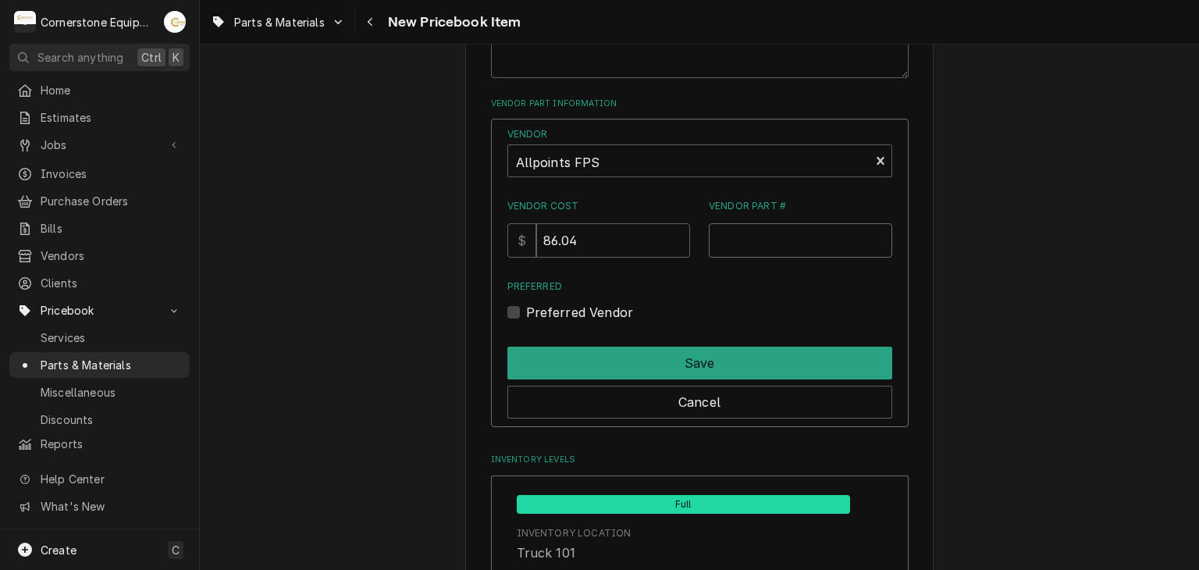
click at [849, 236] on input "Vendor Part #" at bounding box center [800, 240] width 183 height 34
paste input "322179"
type input "322179"
click at [626, 303] on label "Preferred Vendor" at bounding box center [580, 312] width 108 height 19
click at [626, 303] on input "Preferred" at bounding box center [718, 320] width 385 height 34
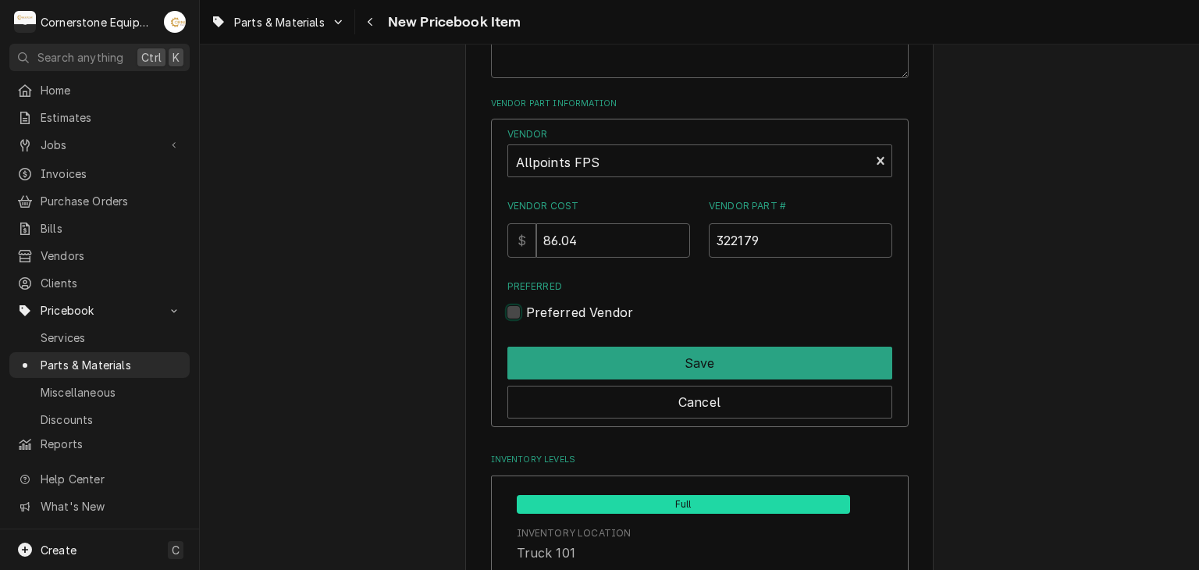
checkbox input "true"
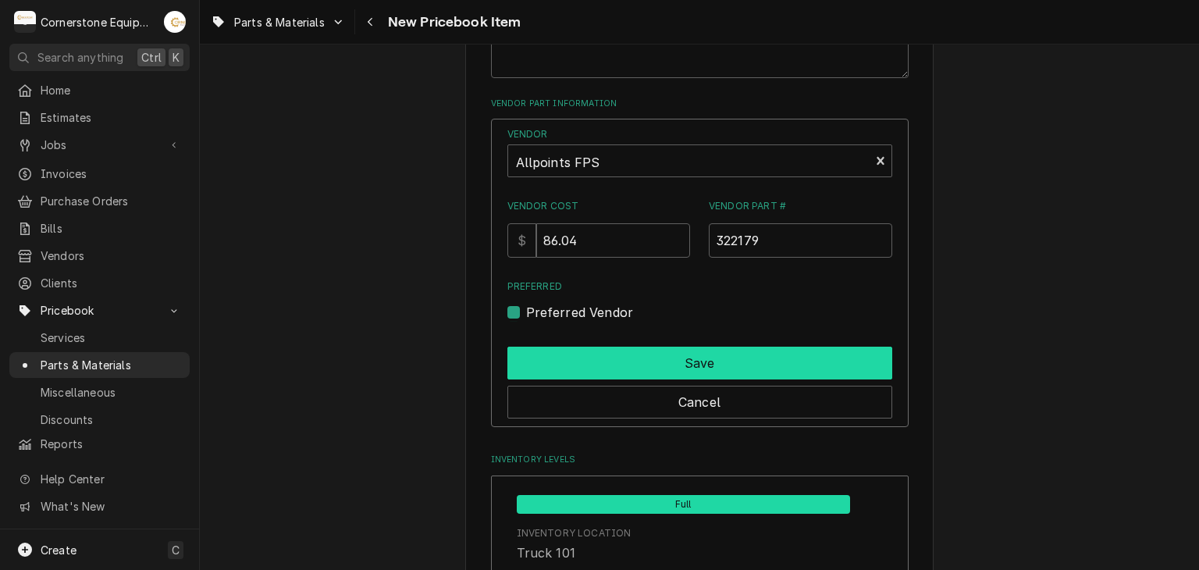
click at [617, 350] on button "Save" at bounding box center [699, 362] width 385 height 33
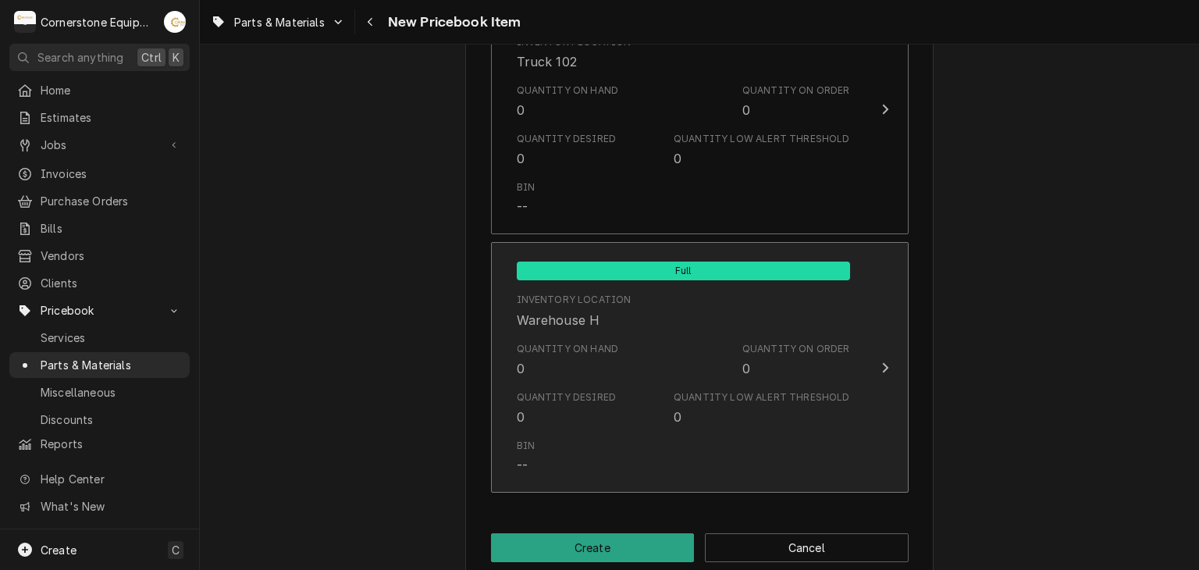
scroll to position [1582, 0]
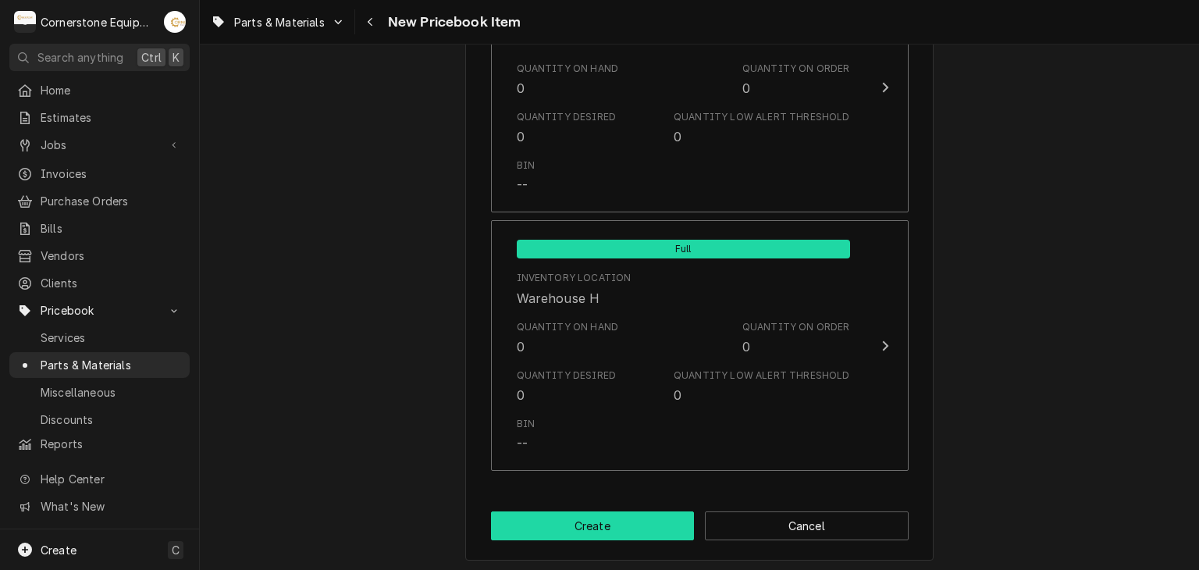
click at [648, 531] on button "Create" at bounding box center [593, 525] width 204 height 29
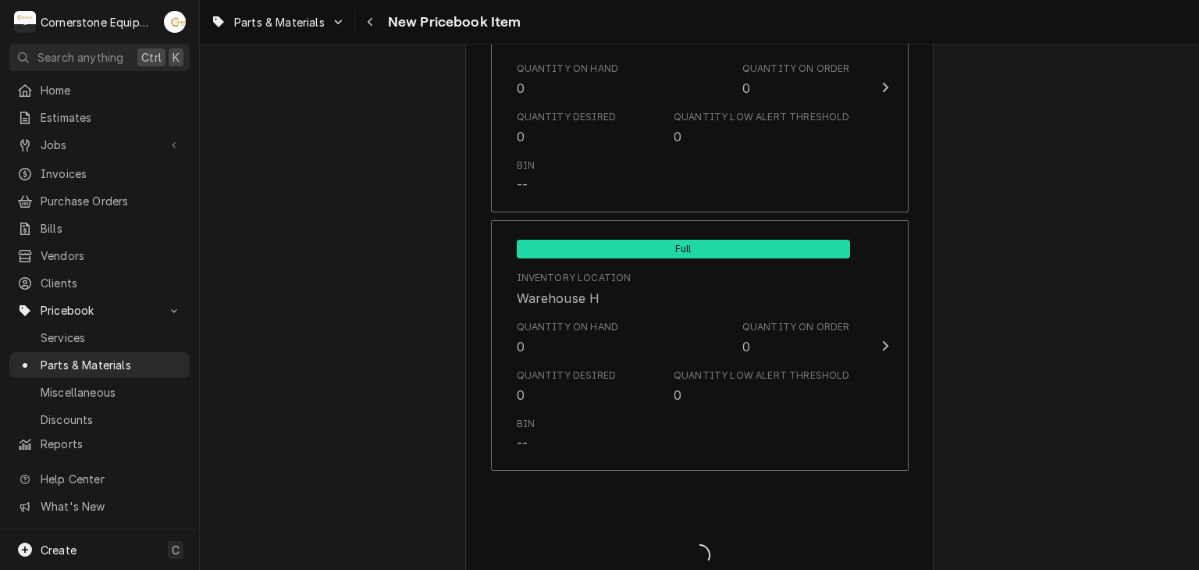
type textarea "x"
